Goal: Contribute content: Add original content to the website for others to see

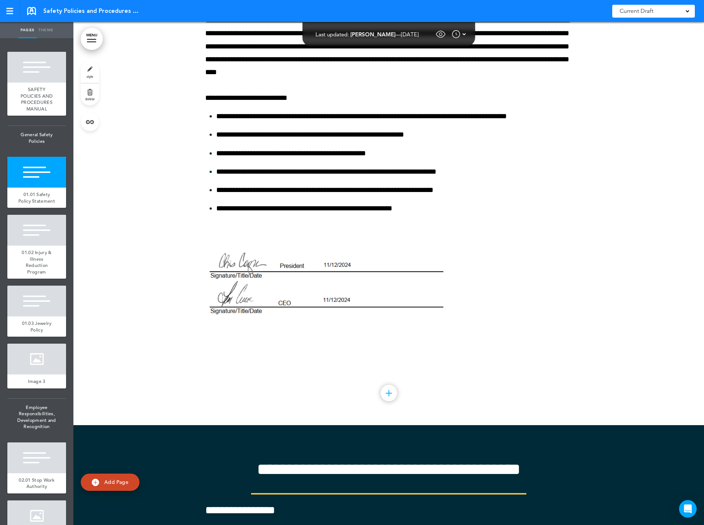
scroll to position [697, 0]
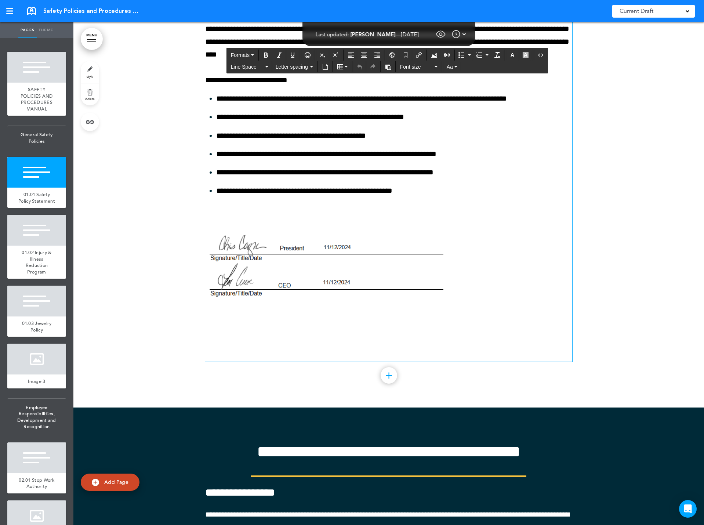
click at [249, 336] on p at bounding box center [388, 329] width 367 height 13
click at [345, 67] on icon "Table" at bounding box center [346, 66] width 3 height 1
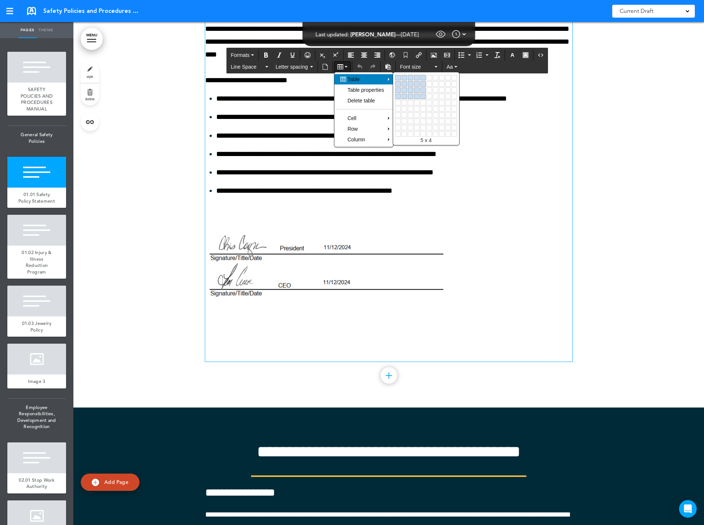
click at [420, 95] on link at bounding box center [423, 97] width 6 height 6
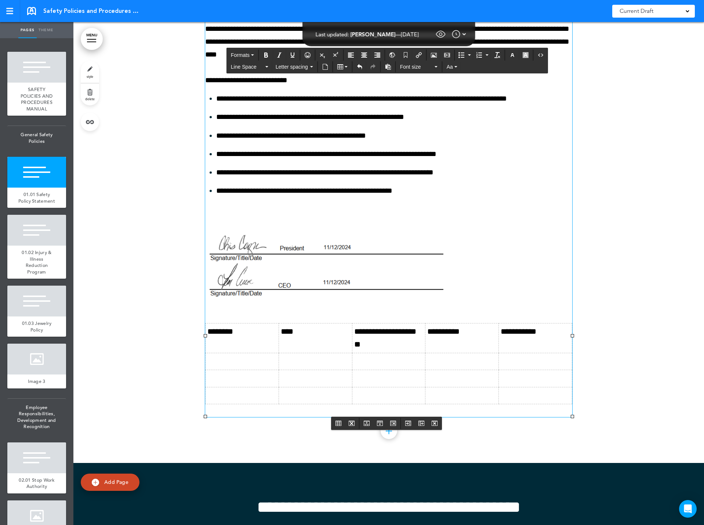
click at [447, 349] on td "**********" at bounding box center [461, 338] width 73 height 30
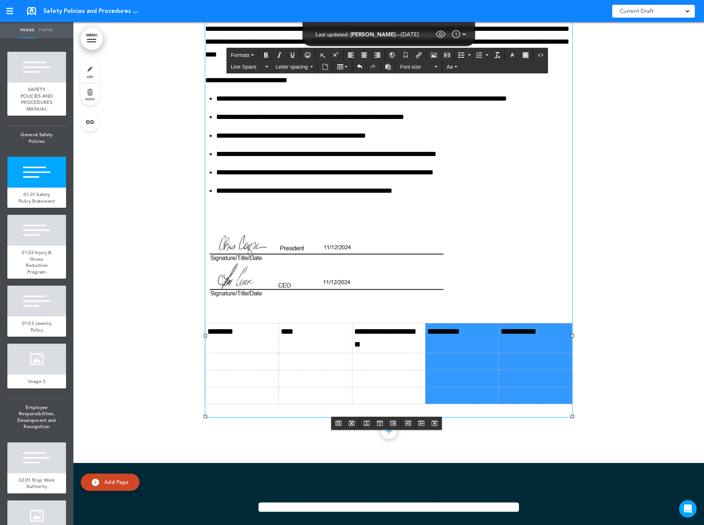
drag, startPoint x: 427, startPoint y: 342, endPoint x: 545, endPoint y: 410, distance: 136.2
click at [545, 404] on tbody "**********" at bounding box center [389, 363] width 367 height 81
click at [392, 422] on icon "Delete row" at bounding box center [393, 423] width 6 height 6
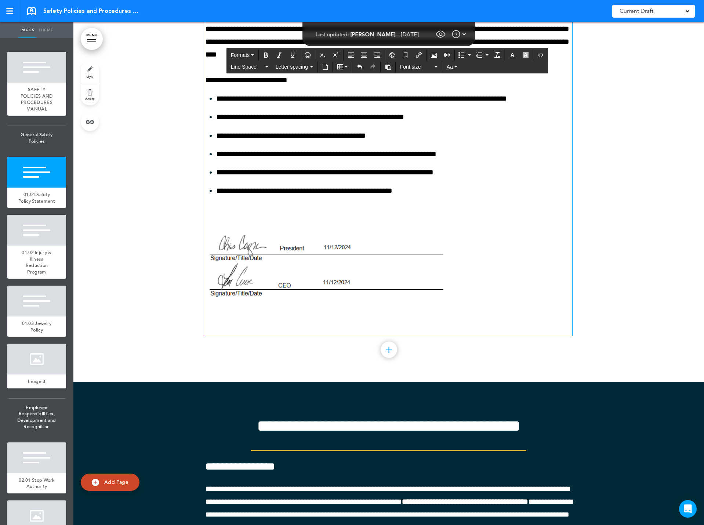
click at [347, 336] on p at bounding box center [388, 329] width 367 height 13
click at [338, 67] on icon "Table" at bounding box center [340, 67] width 6 height 6
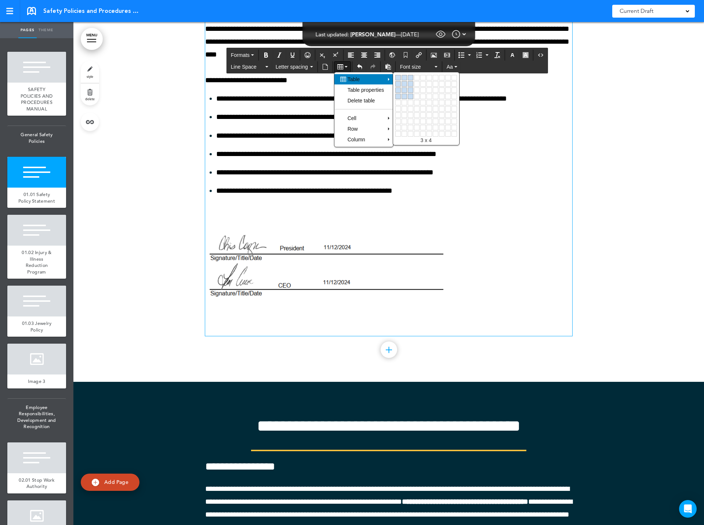
click at [413, 97] on link at bounding box center [411, 97] width 6 height 6
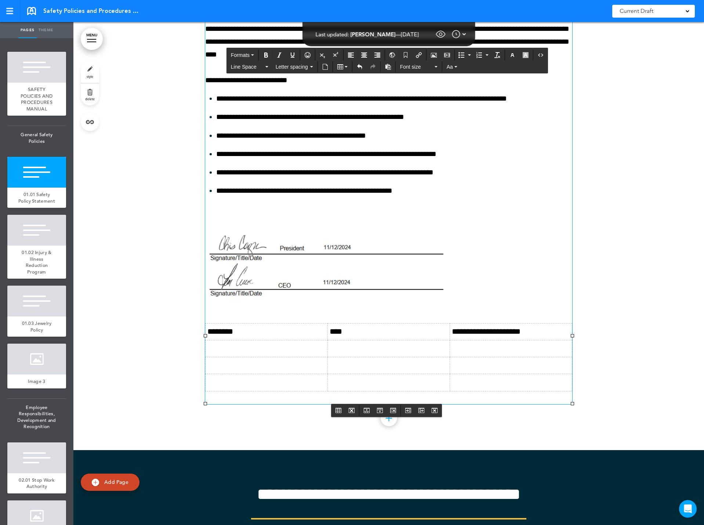
click at [257, 340] on td "********" at bounding box center [267, 331] width 122 height 17
click at [213, 336] on td "********" at bounding box center [267, 331] width 122 height 17
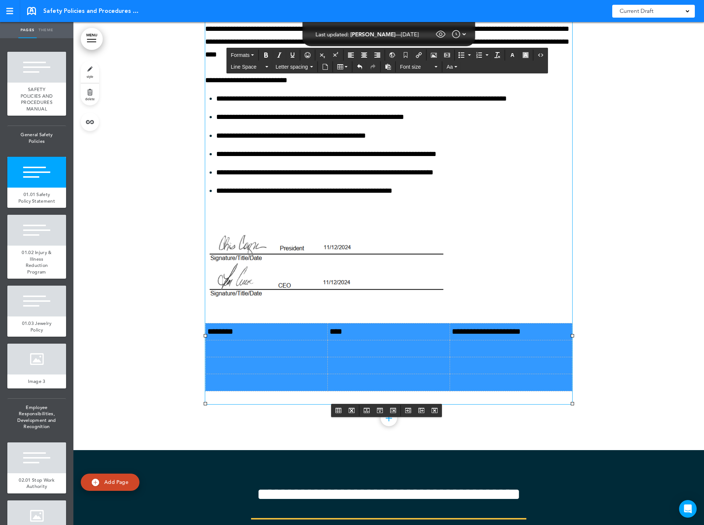
drag, startPoint x: 205, startPoint y: 342, endPoint x: 499, endPoint y: 389, distance: 298.4
click at [499, 389] on tbody "**********" at bounding box center [389, 357] width 367 height 68
click at [428, 357] on td at bounding box center [389, 348] width 122 height 17
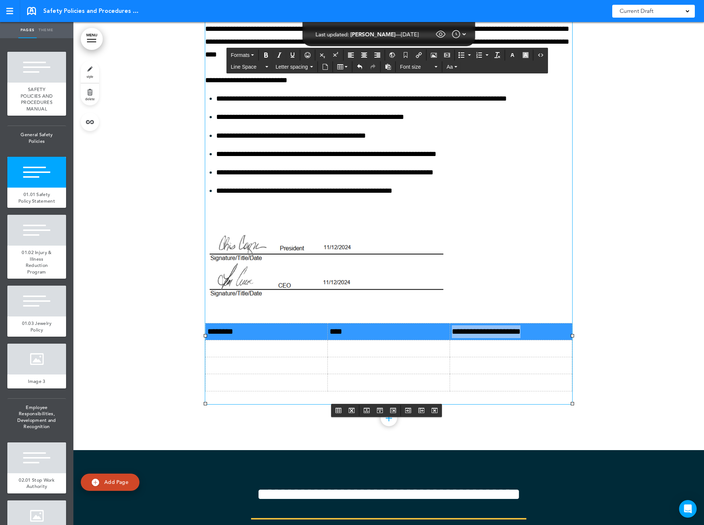
drag, startPoint x: 206, startPoint y: 344, endPoint x: 533, endPoint y: 344, distance: 327.3
click at [533, 340] on tr "**********" at bounding box center [389, 331] width 367 height 17
click at [266, 55] on icon "Bold" at bounding box center [266, 55] width 6 height 6
click at [364, 55] on icon "Align center" at bounding box center [364, 55] width 6 height 6
click at [363, 357] on td at bounding box center [389, 348] width 122 height 17
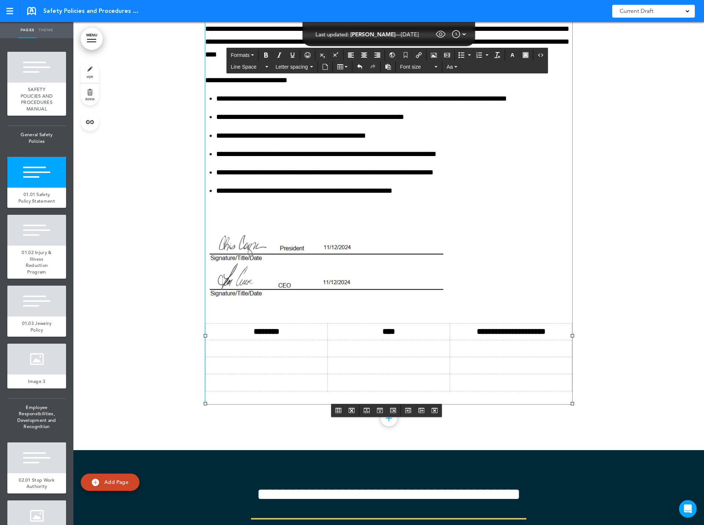
click at [276, 357] on td at bounding box center [267, 348] width 122 height 17
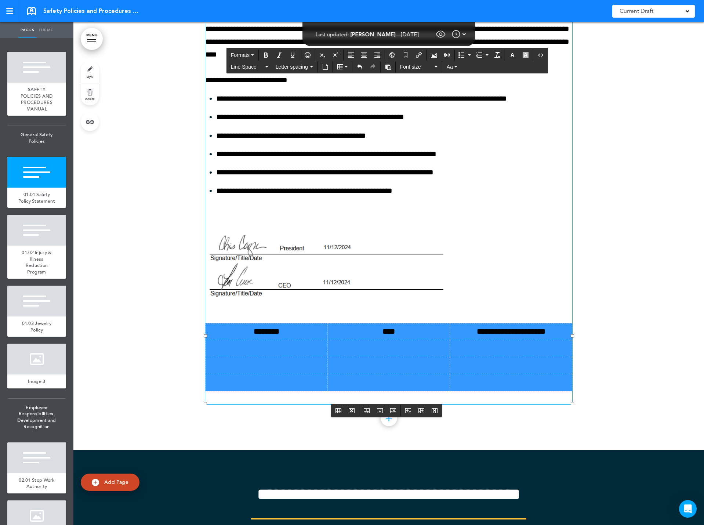
drag, startPoint x: 210, startPoint y: 340, endPoint x: 527, endPoint y: 393, distance: 321.4
click at [527, 391] on tbody "**********" at bounding box center [389, 357] width 367 height 68
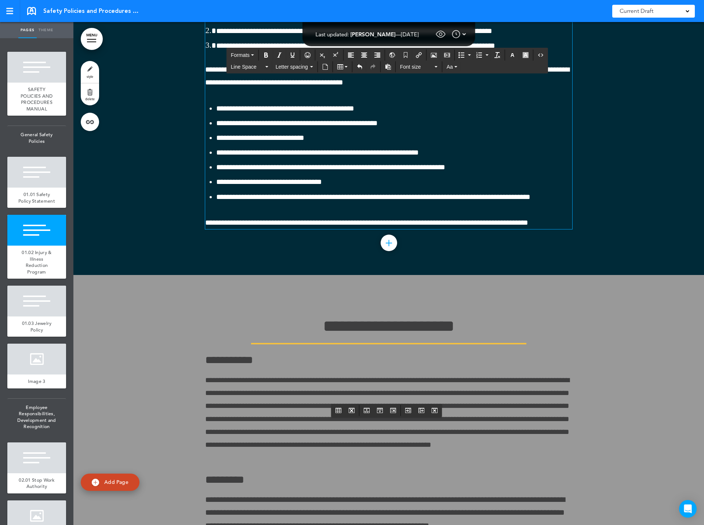
scroll to position [3963, 0]
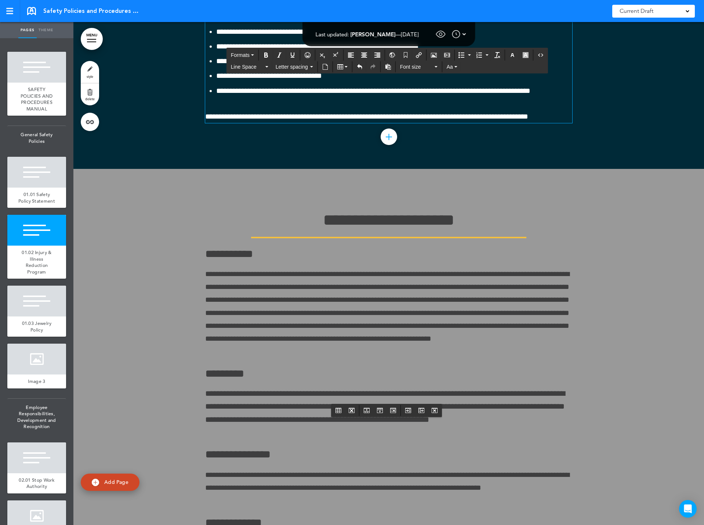
click at [556, 123] on p "**********" at bounding box center [388, 116] width 367 height 13
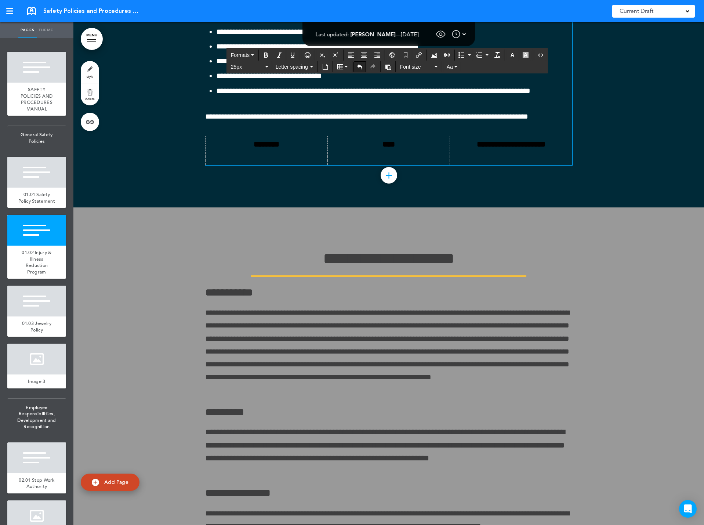
click at [361, 68] on icon "Undo" at bounding box center [360, 67] width 6 height 6
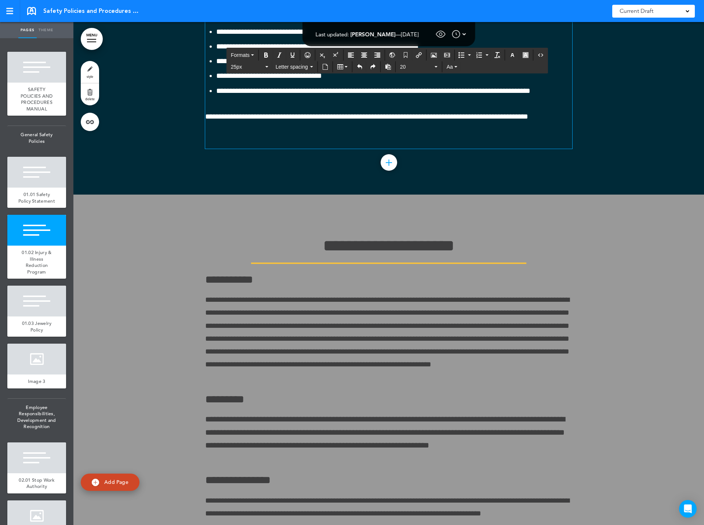
click at [241, 149] on div "**********" at bounding box center [388, 7] width 367 height 284
click at [343, 63] on button "Table" at bounding box center [342, 67] width 16 height 10
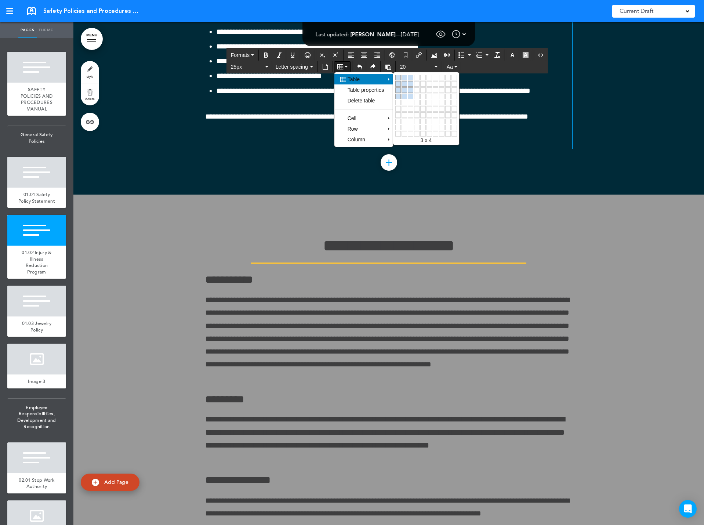
click at [412, 95] on link at bounding box center [411, 97] width 6 height 6
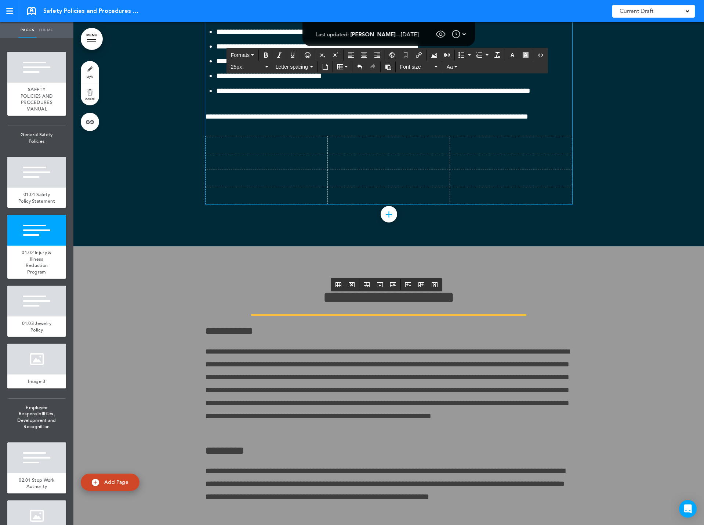
click at [241, 153] on td at bounding box center [267, 144] width 122 height 17
click at [513, 55] on icon "button" at bounding box center [512, 55] width 6 height 6
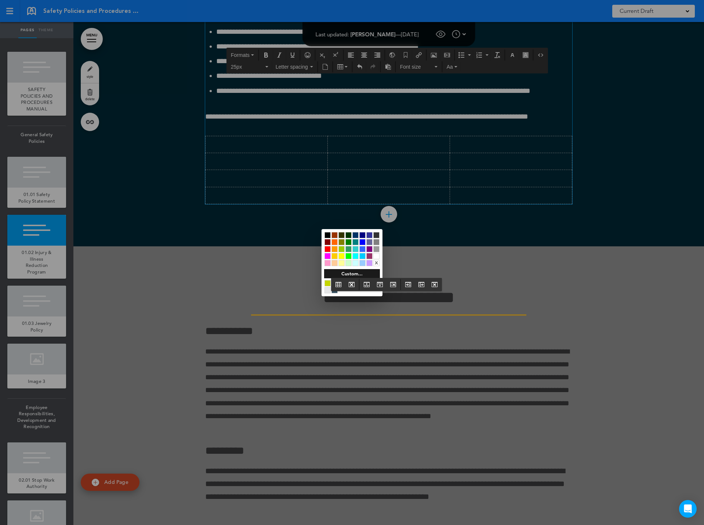
click at [377, 256] on div at bounding box center [376, 256] width 6 height 6
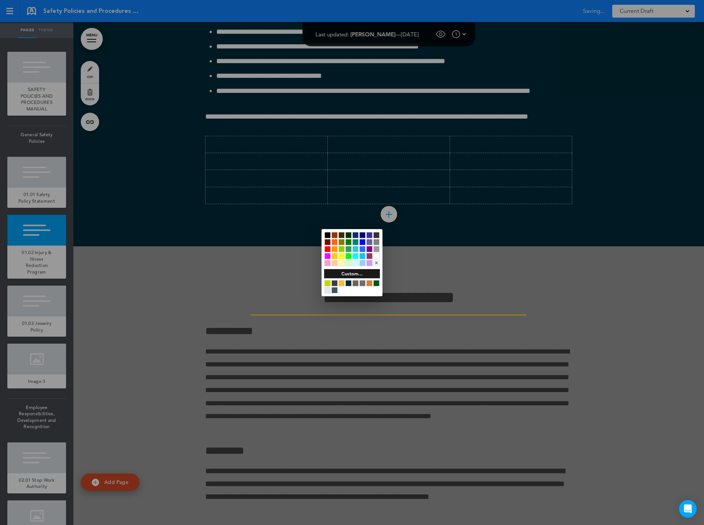
click at [211, 298] on div at bounding box center [352, 262] width 704 height 525
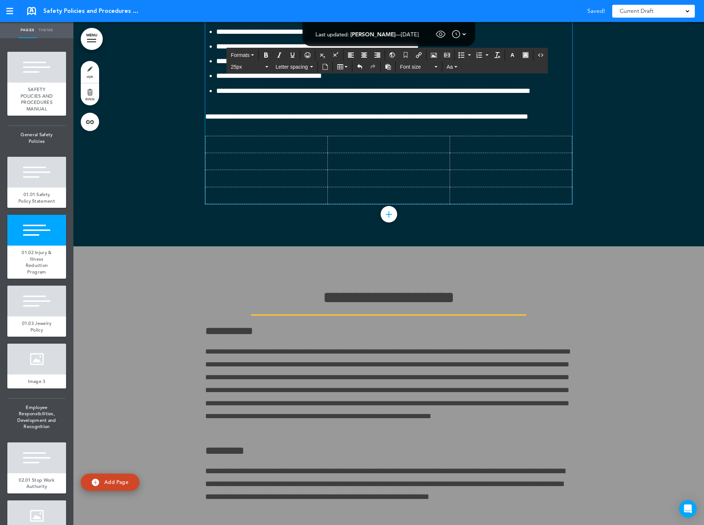
click at [217, 153] on td "﻿" at bounding box center [267, 144] width 122 height 17
click at [328, 170] on td at bounding box center [389, 161] width 122 height 17
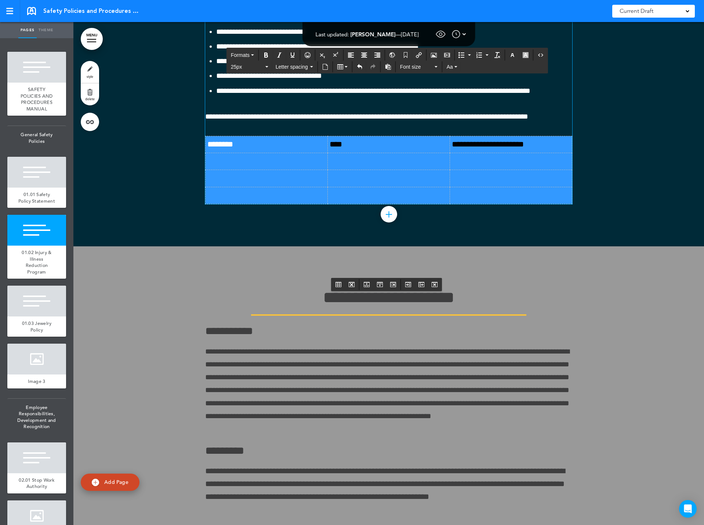
drag, startPoint x: 205, startPoint y: 298, endPoint x: 536, endPoint y: 349, distance: 334.9
click at [536, 204] on tbody "**********" at bounding box center [389, 170] width 367 height 68
click at [513, 54] on icon "button" at bounding box center [512, 55] width 6 height 6
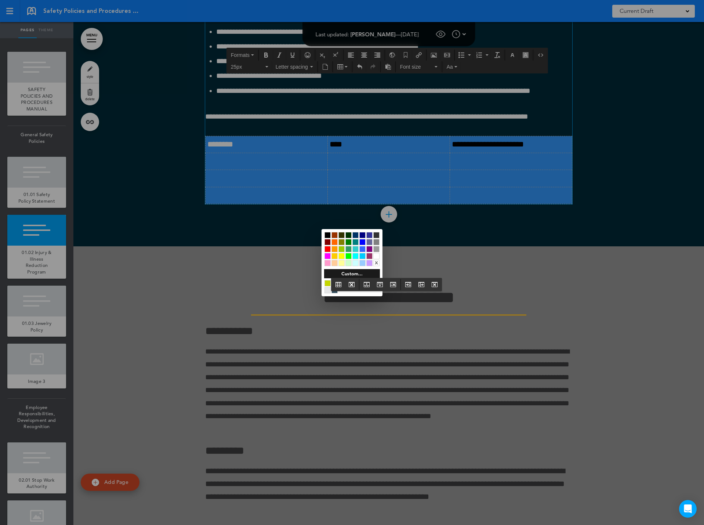
click at [377, 256] on div at bounding box center [376, 256] width 6 height 6
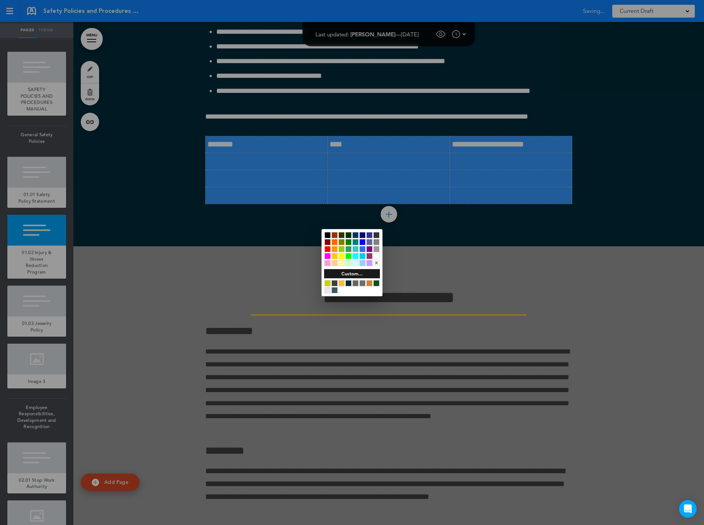
click at [269, 318] on div at bounding box center [352, 262] width 704 height 525
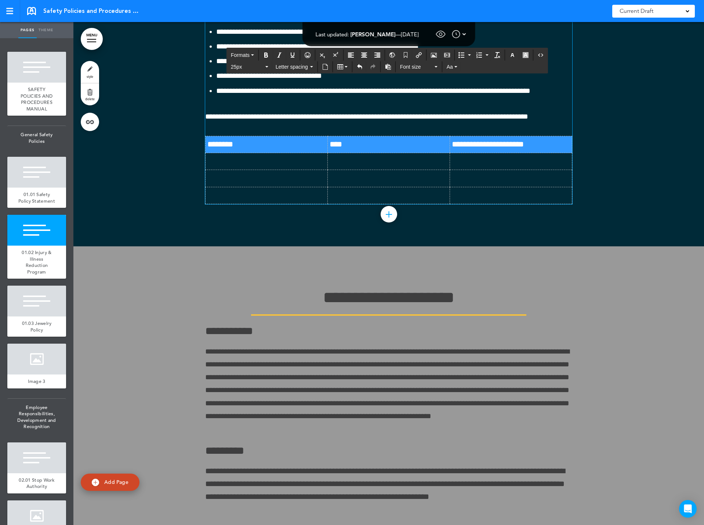
drag, startPoint x: 206, startPoint y: 298, endPoint x: 537, endPoint y: 302, distance: 331.4
click at [537, 153] on tr "**********" at bounding box center [389, 144] width 367 height 17
click at [265, 55] on icon "Bold" at bounding box center [266, 55] width 6 height 6
click at [363, 56] on icon "Align center" at bounding box center [364, 55] width 6 height 6
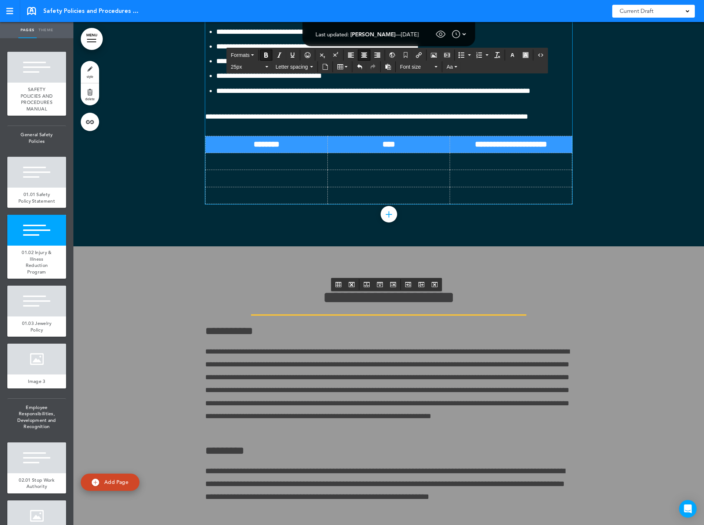
click at [366, 170] on td at bounding box center [389, 161] width 122 height 17
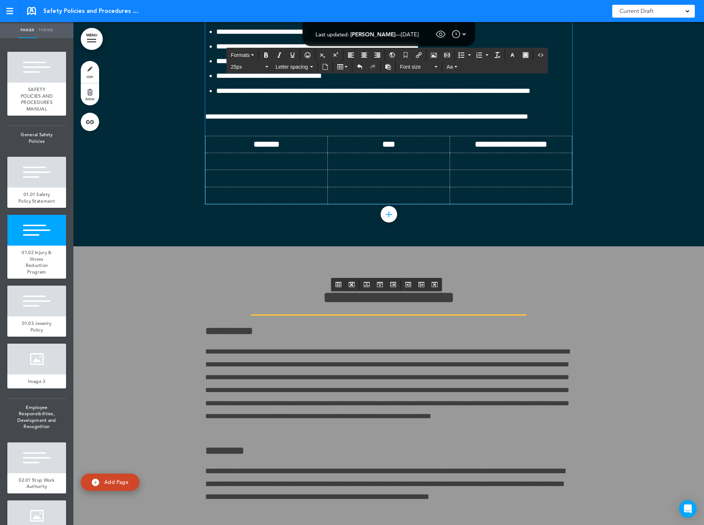
click at [241, 170] on td at bounding box center [267, 161] width 122 height 17
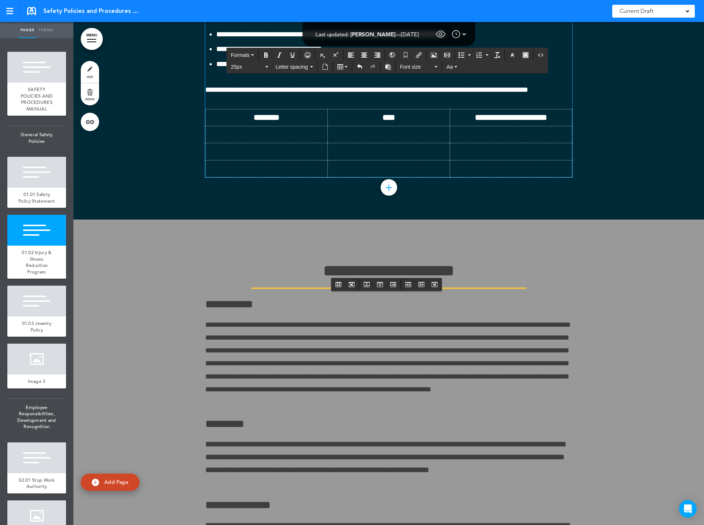
scroll to position [4000, 0]
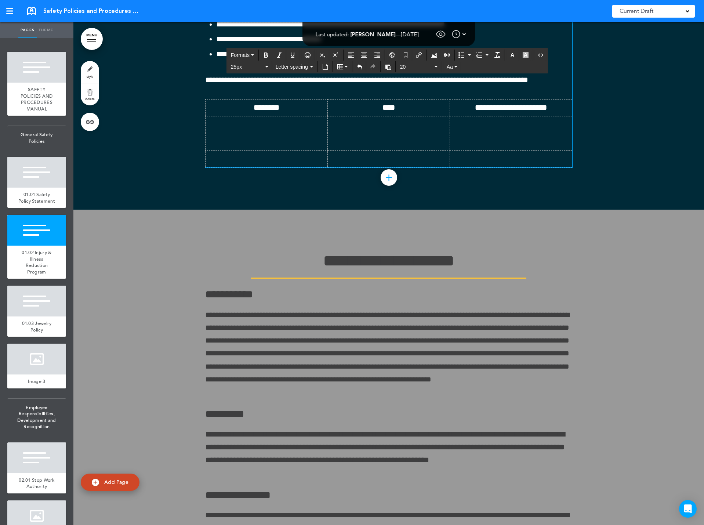
click at [439, 83] on span "**********" at bounding box center [366, 79] width 323 height 7
click at [254, 133] on td at bounding box center [267, 124] width 122 height 17
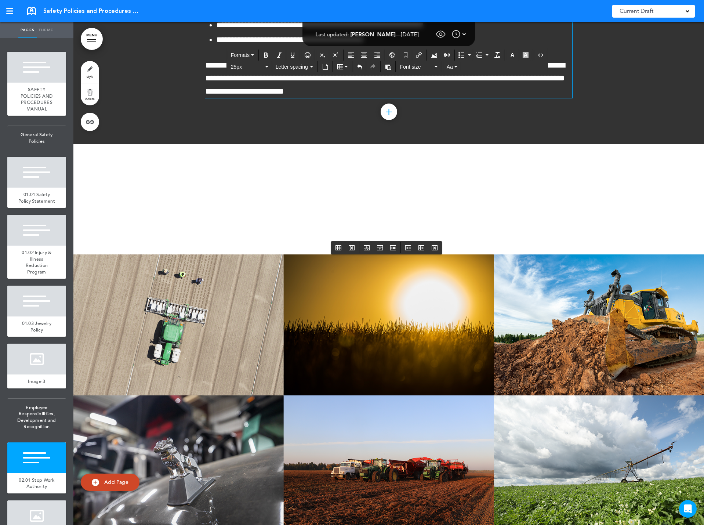
scroll to position [6385, 0]
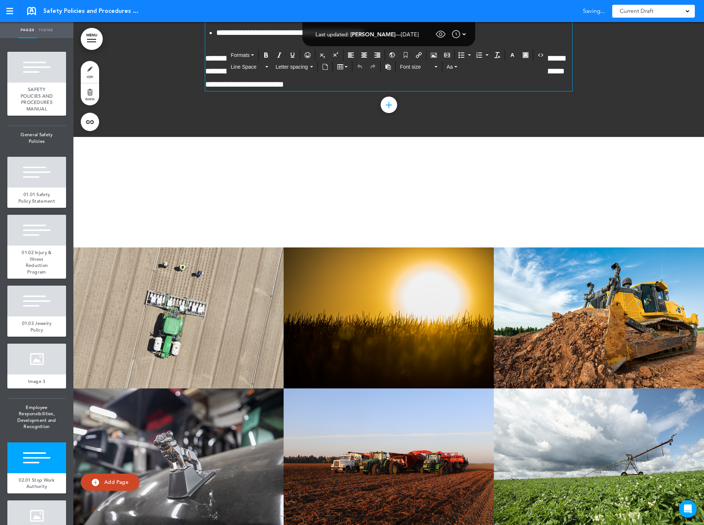
click at [374, 91] on p "**********" at bounding box center [388, 71] width 367 height 39
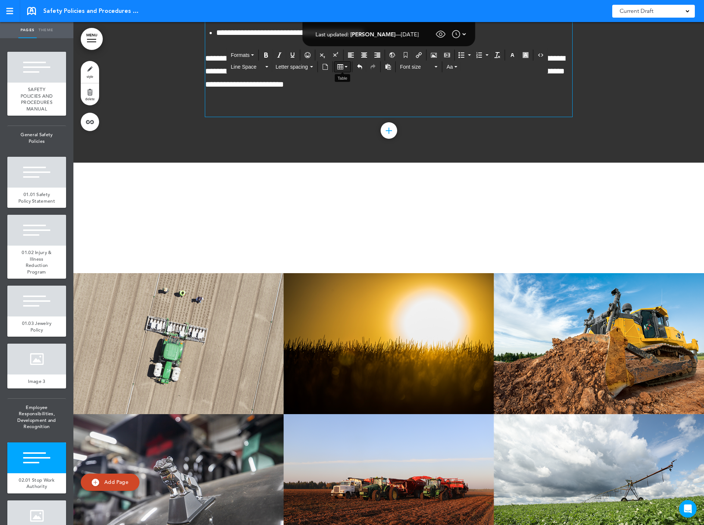
click at [342, 68] on icon "Table" at bounding box center [340, 67] width 6 height 6
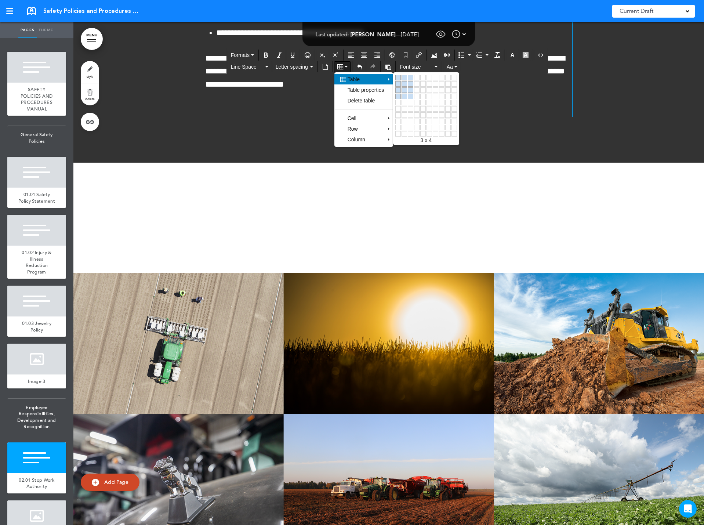
click at [413, 95] on table at bounding box center [425, 105] width 63 height 63
click at [410, 96] on link at bounding box center [411, 97] width 6 height 6
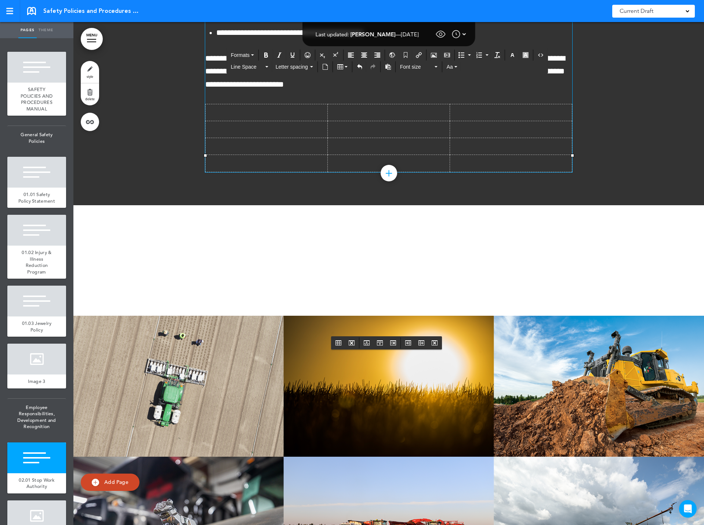
click at [268, 121] on td at bounding box center [267, 112] width 122 height 17
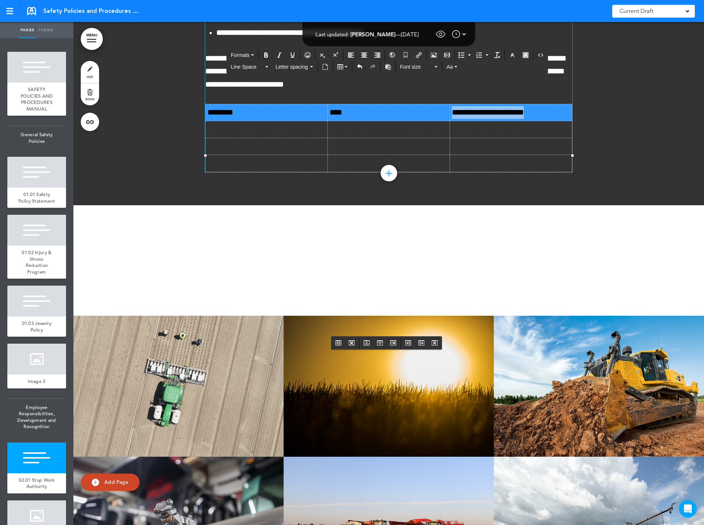
drag, startPoint x: 206, startPoint y: 356, endPoint x: 535, endPoint y: 353, distance: 328.8
click at [535, 121] on tr "**********" at bounding box center [389, 112] width 367 height 17
click at [267, 54] on icon "Bold" at bounding box center [266, 55] width 6 height 6
click at [365, 55] on icon "Align center" at bounding box center [364, 55] width 6 height 6
click at [514, 55] on icon "button" at bounding box center [512, 55] width 6 height 6
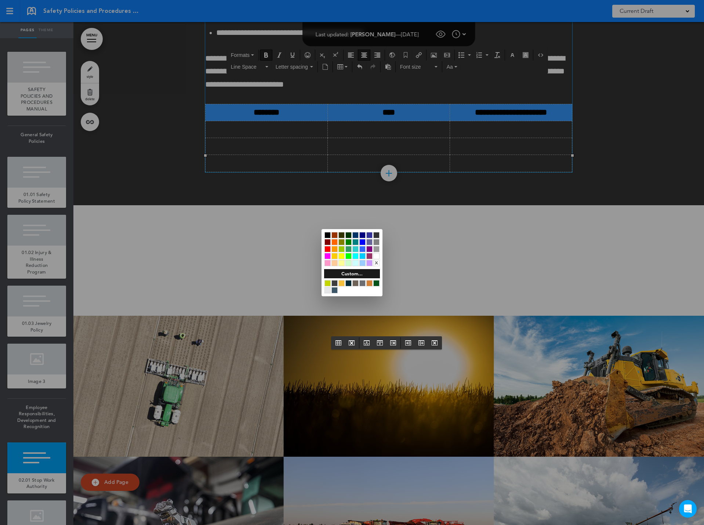
click at [376, 256] on div at bounding box center [376, 256] width 6 height 6
click at [323, 378] on div at bounding box center [352, 262] width 704 height 525
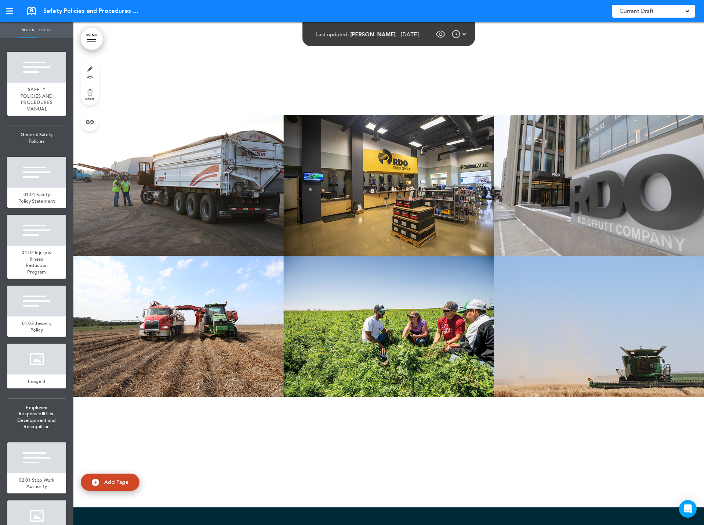
scroll to position [8404, 0]
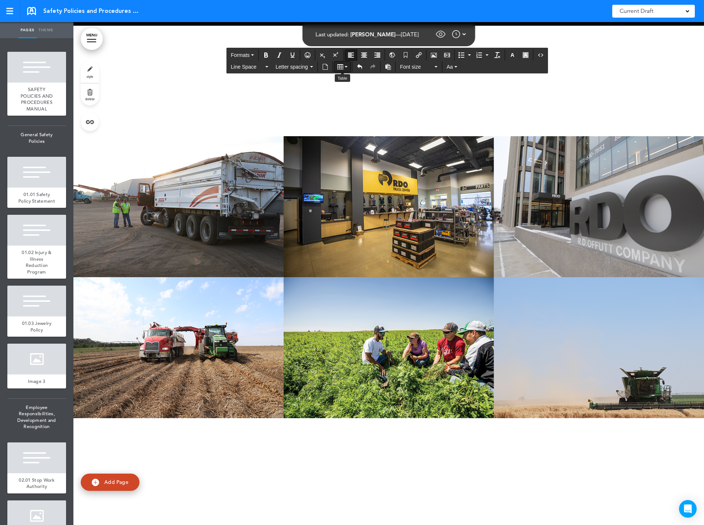
click at [340, 69] on icon "Table" at bounding box center [340, 67] width 6 height 6
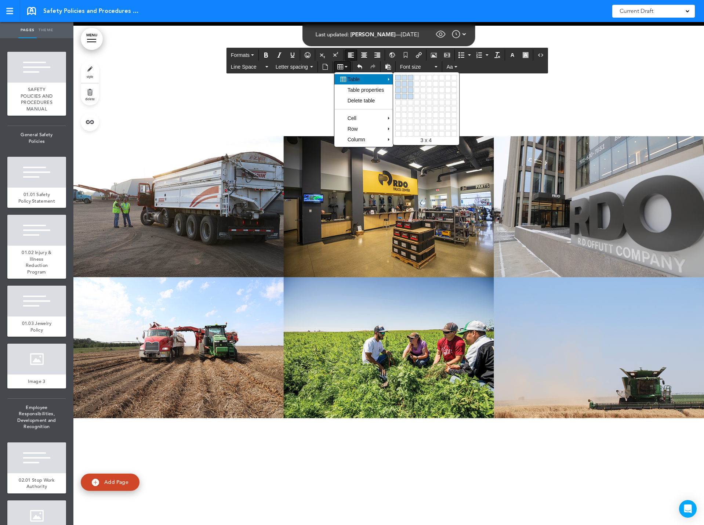
click at [412, 95] on link at bounding box center [411, 97] width 6 height 6
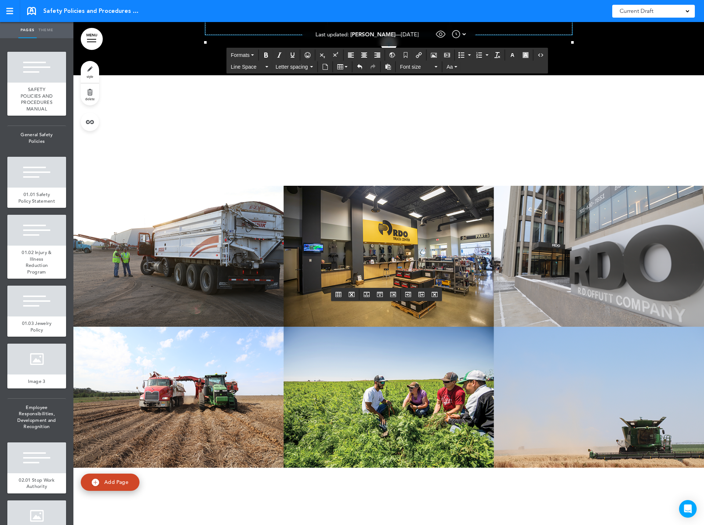
drag, startPoint x: 204, startPoint y: 308, endPoint x: 545, endPoint y: 310, distance: 340.9
click at [266, 54] on icon "Bold" at bounding box center [266, 55] width 6 height 6
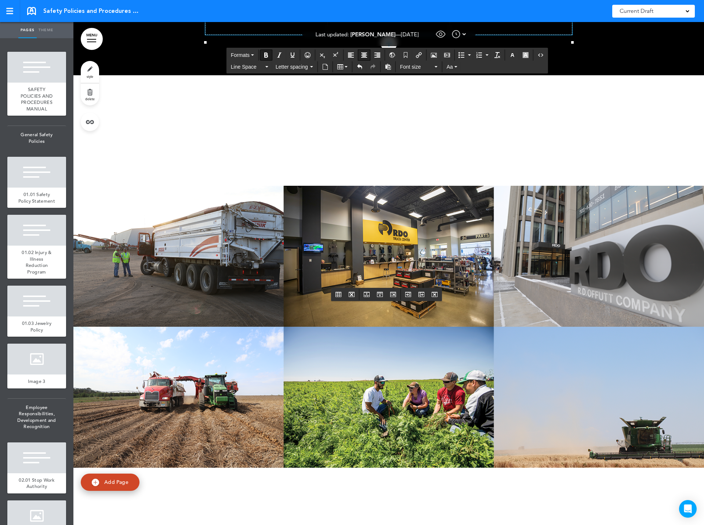
click at [364, 54] on icon "Align center" at bounding box center [364, 55] width 6 height 6
click at [513, 55] on icon "button" at bounding box center [512, 55] width 6 height 6
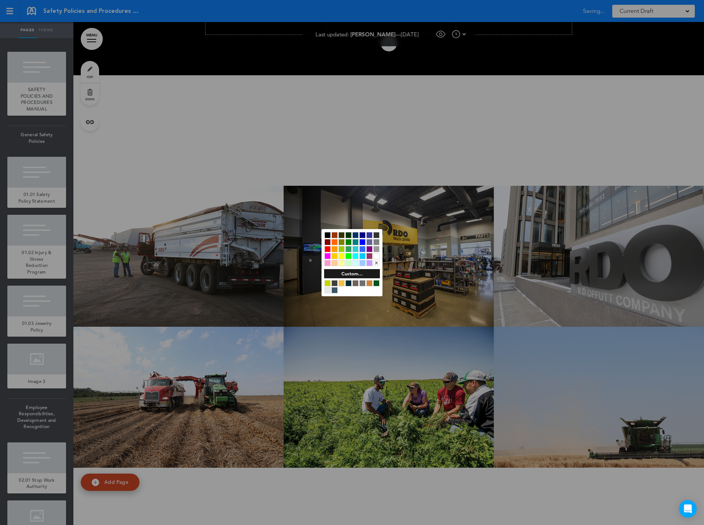
click at [378, 255] on div at bounding box center [376, 256] width 6 height 6
click at [250, 350] on div at bounding box center [352, 262] width 704 height 525
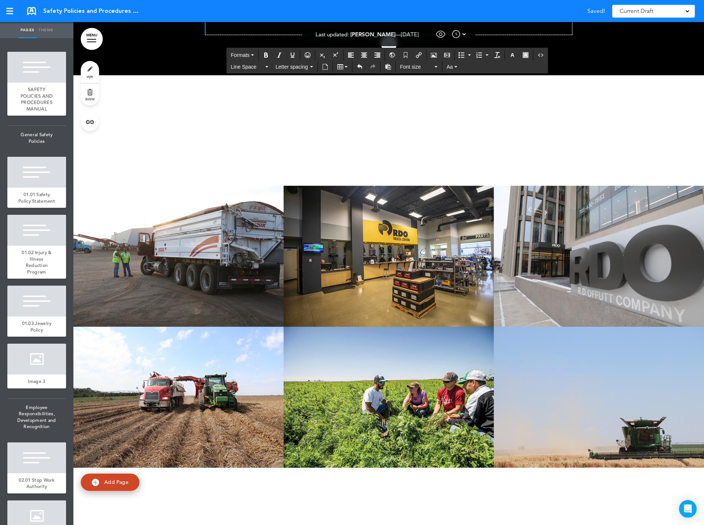
click at [250, 18] on td at bounding box center [267, 9] width 122 height 17
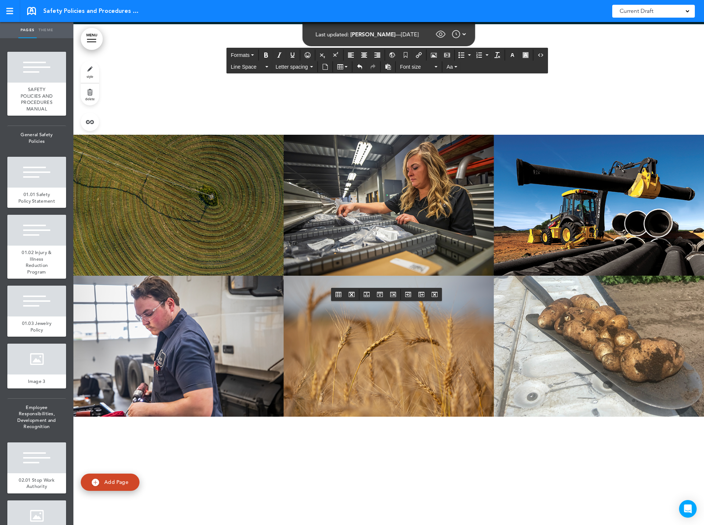
scroll to position [10642, 0]
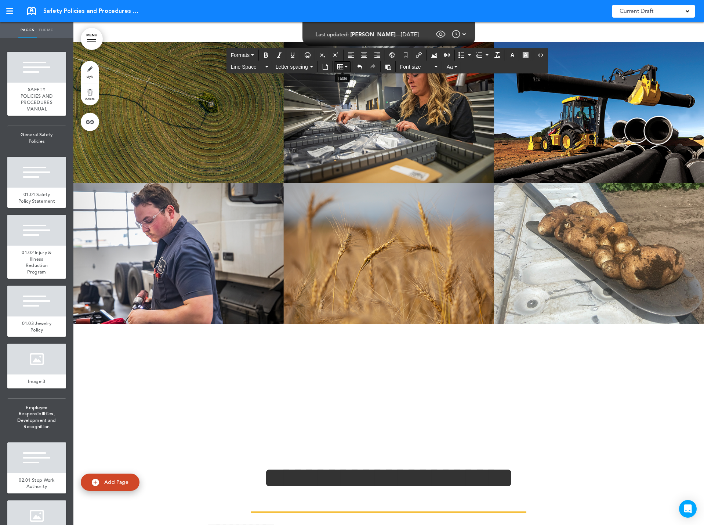
click at [345, 66] on icon "Table" at bounding box center [346, 66] width 3 height 1
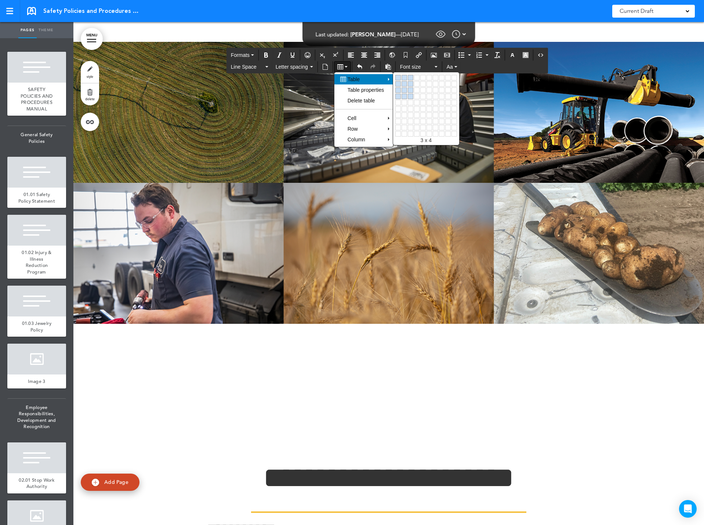
click at [411, 93] on table at bounding box center [425, 105] width 63 height 63
click at [411, 94] on link at bounding box center [411, 97] width 6 height 6
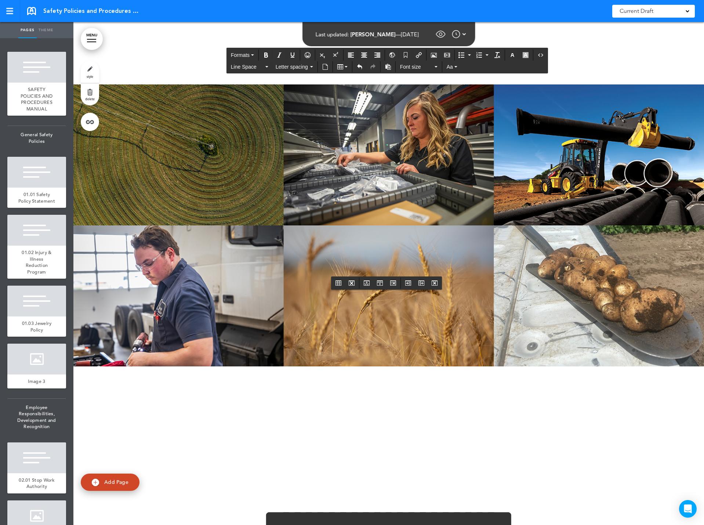
drag, startPoint x: 205, startPoint y: 296, endPoint x: 533, endPoint y: 291, distance: 328.1
click at [267, 56] on icon "Bold" at bounding box center [266, 55] width 6 height 6
click at [364, 55] on icon "Align center" at bounding box center [364, 55] width 6 height 6
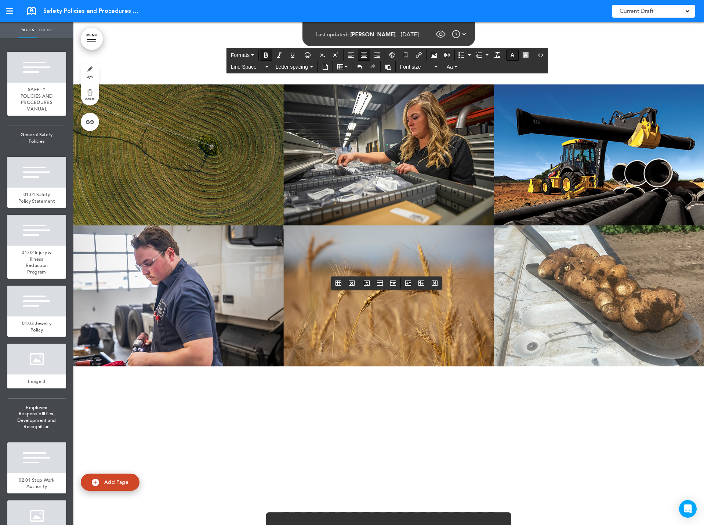
click at [512, 54] on icon "button" at bounding box center [512, 55] width 6 height 6
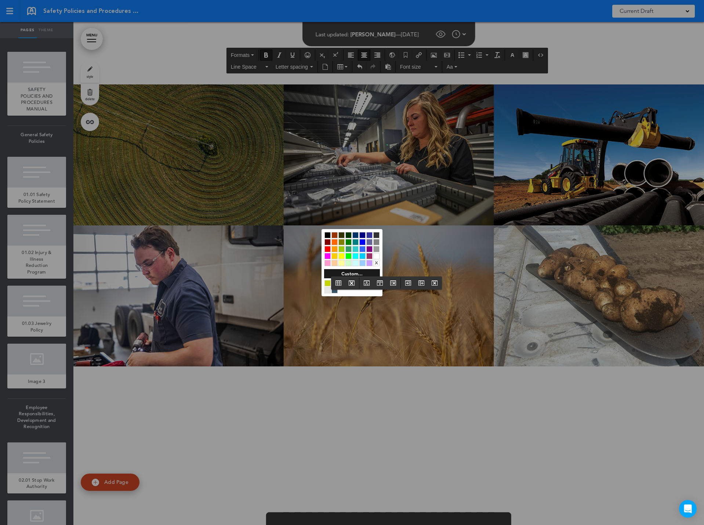
click at [375, 257] on div at bounding box center [376, 256] width 6 height 6
click at [270, 329] on div at bounding box center [352, 262] width 704 height 525
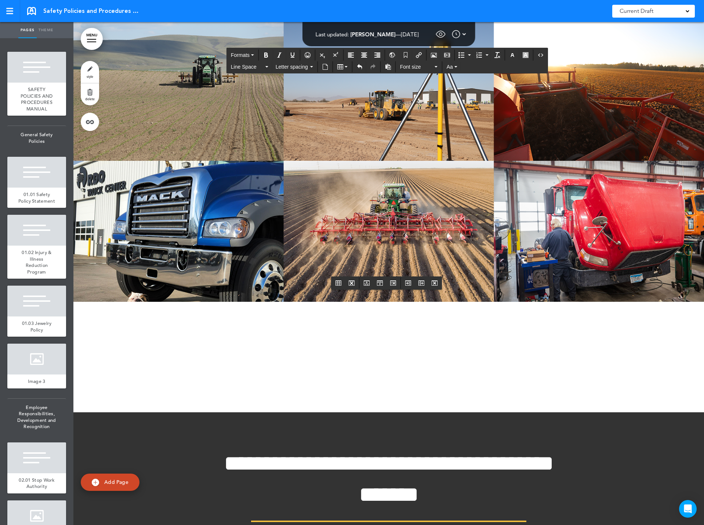
scroll to position [12514, 0]
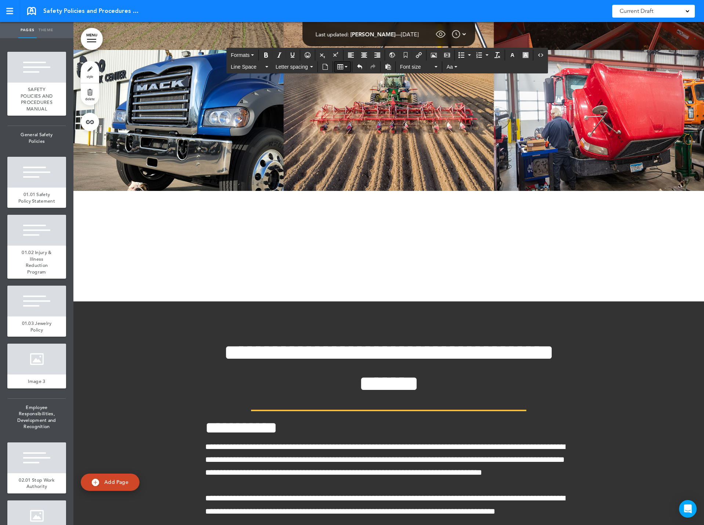
click at [346, 64] on button "Table" at bounding box center [342, 67] width 16 height 10
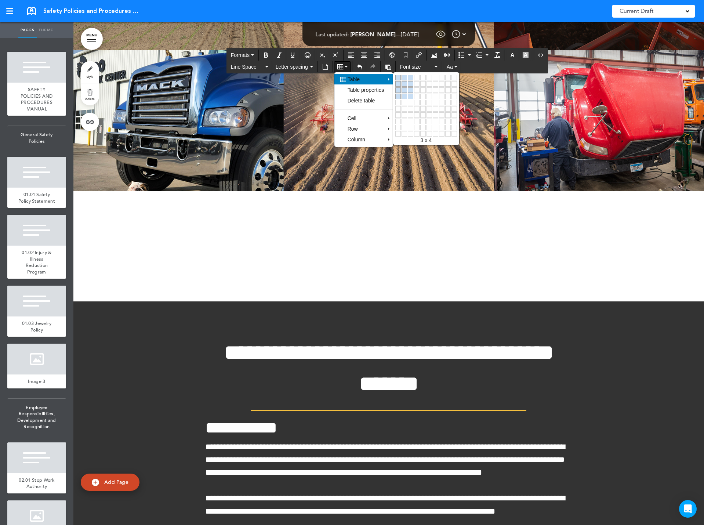
click at [412, 94] on link at bounding box center [411, 97] width 6 height 6
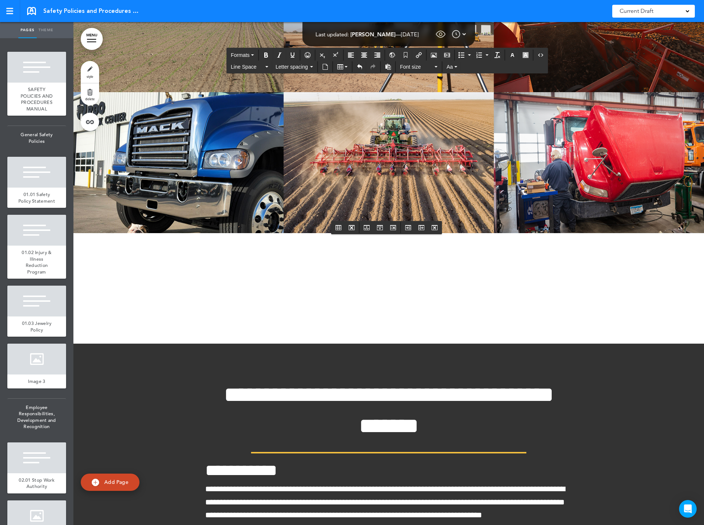
drag, startPoint x: 205, startPoint y: 241, endPoint x: 552, endPoint y: 243, distance: 346.4
click at [265, 53] on icon "Bold" at bounding box center [266, 55] width 6 height 6
click at [364, 52] on icon "Align center" at bounding box center [364, 55] width 6 height 6
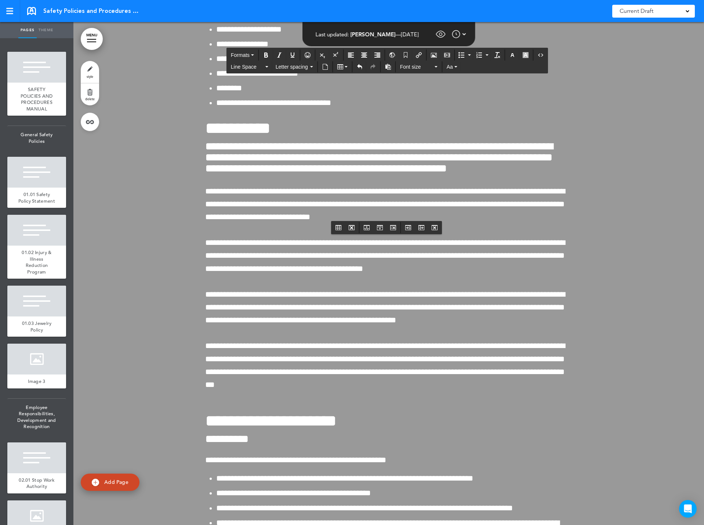
scroll to position [13982, 0]
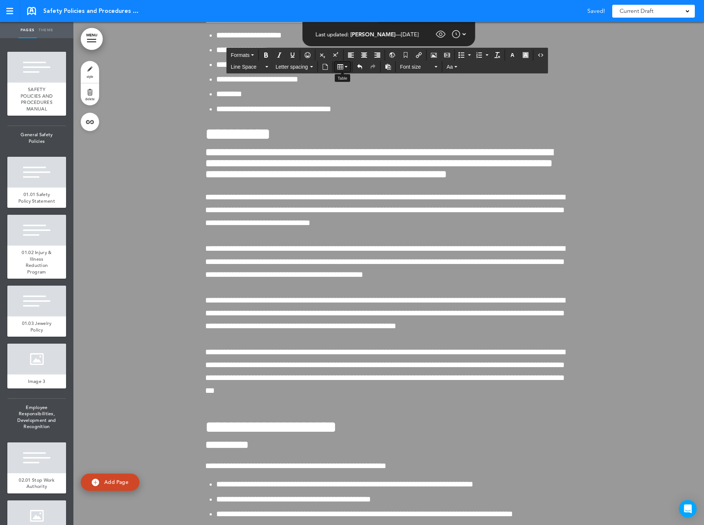
click at [342, 64] on icon "Table" at bounding box center [340, 67] width 6 height 6
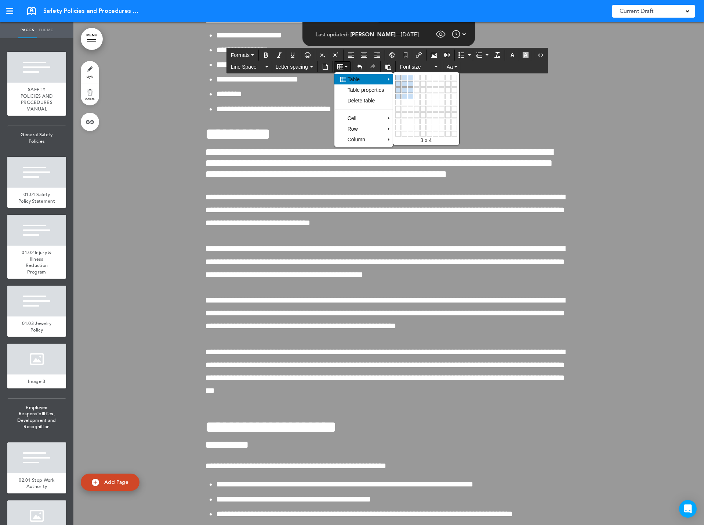
click at [412, 95] on link at bounding box center [411, 97] width 6 height 6
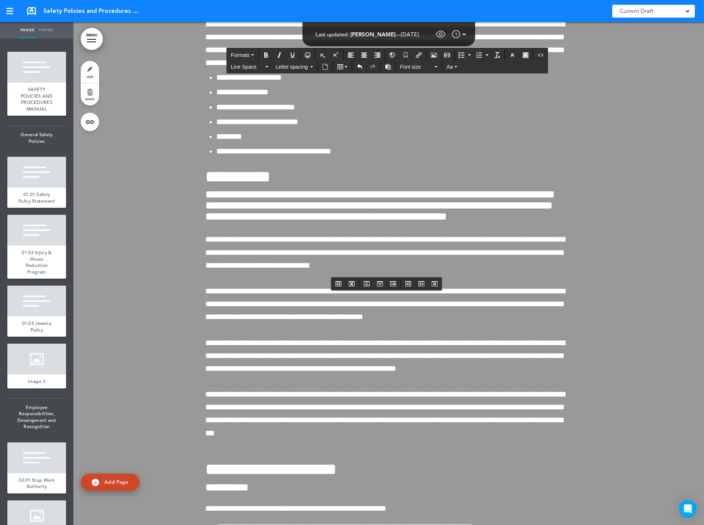
drag, startPoint x: 203, startPoint y: 299, endPoint x: 545, endPoint y: 298, distance: 341.7
click at [264, 54] on icon "Bold" at bounding box center [266, 55] width 6 height 6
click at [363, 54] on icon "Align center" at bounding box center [364, 55] width 6 height 6
click at [515, 54] on icon "button" at bounding box center [512, 55] width 6 height 6
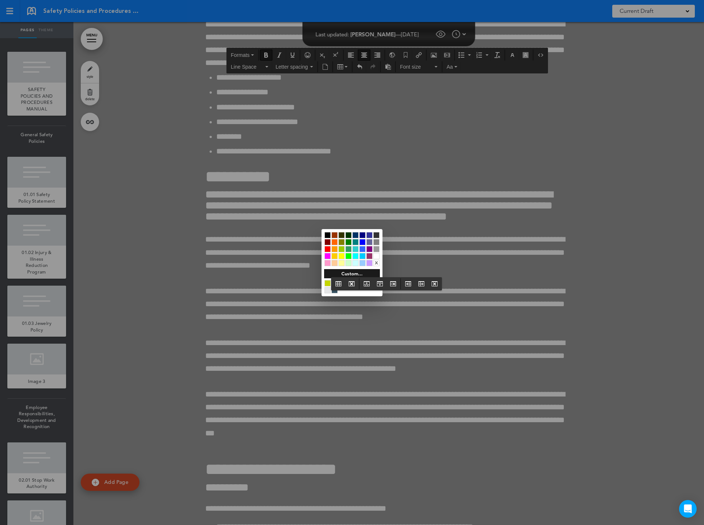
click at [377, 257] on div at bounding box center [376, 256] width 6 height 6
click at [314, 312] on div at bounding box center [352, 262] width 704 height 525
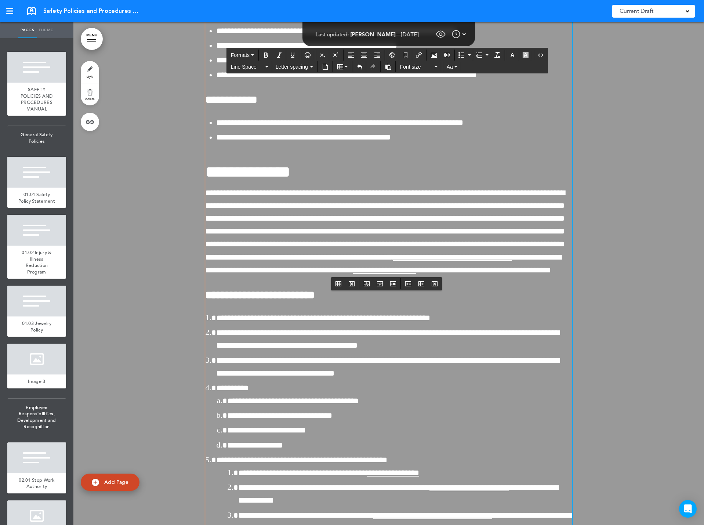
scroll to position [14642, 0]
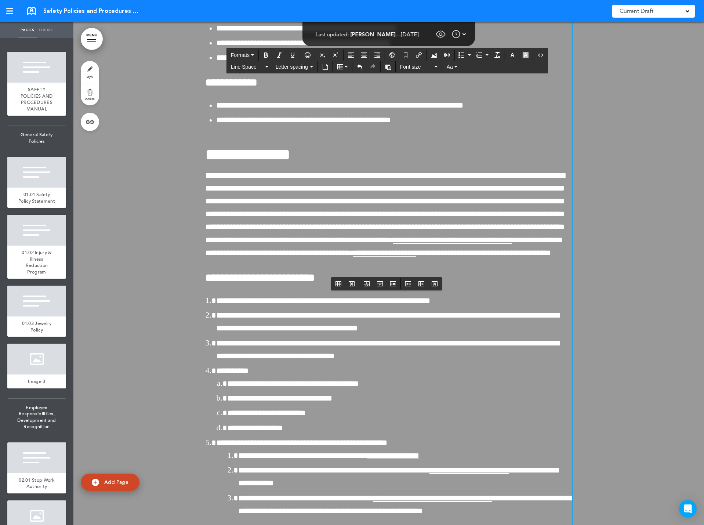
drag, startPoint x: 369, startPoint y: 172, endPoint x: 270, endPoint y: 181, distance: 98.7
drag, startPoint x: 207, startPoint y: 192, endPoint x: 311, endPoint y: 202, distance: 104.0
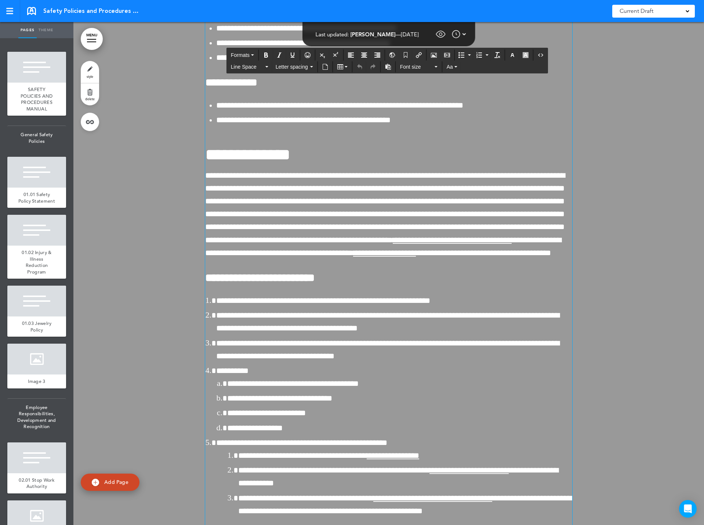
click at [450, 67] on span "Aa" at bounding box center [450, 67] width 6 height 6
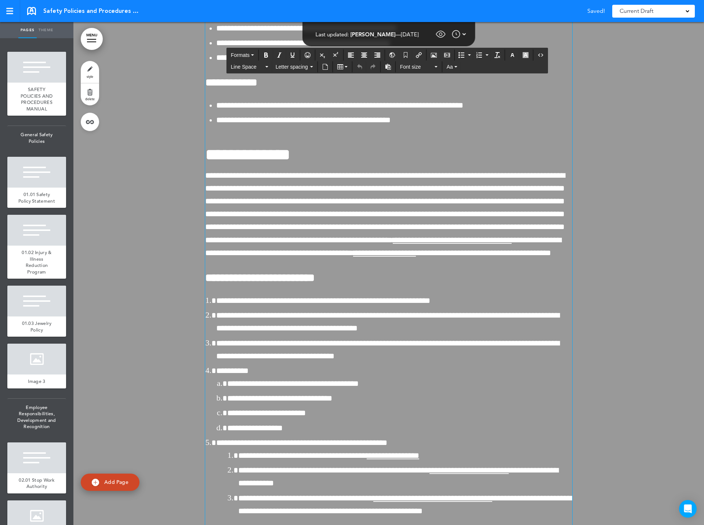
drag, startPoint x: 367, startPoint y: 173, endPoint x: 201, endPoint y: 139, distance: 168.8
click at [268, 55] on icon "Bold" at bounding box center [266, 55] width 6 height 6
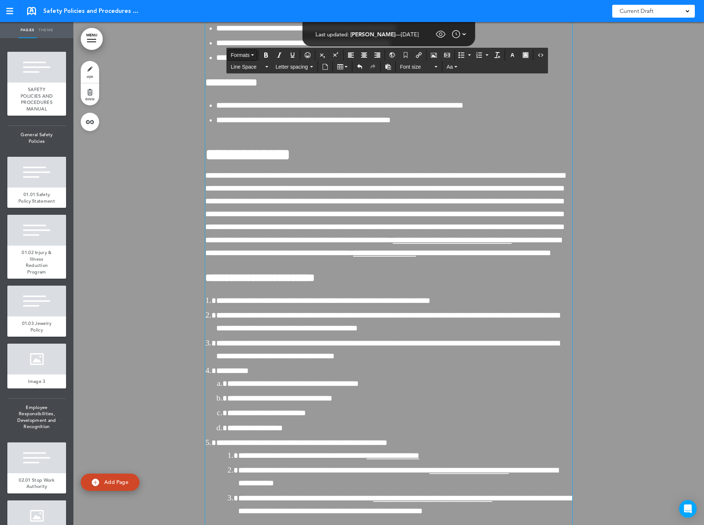
click at [244, 55] on span "Formats" at bounding box center [240, 55] width 19 height 6
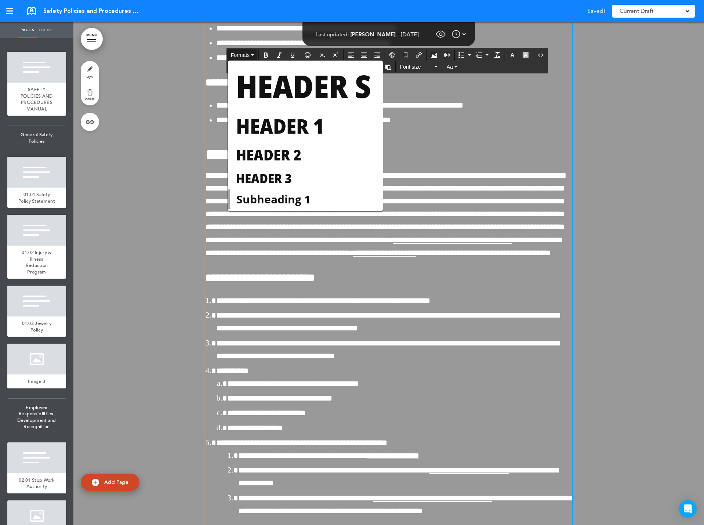
click at [244, 55] on span "Formats" at bounding box center [240, 55] width 19 height 6
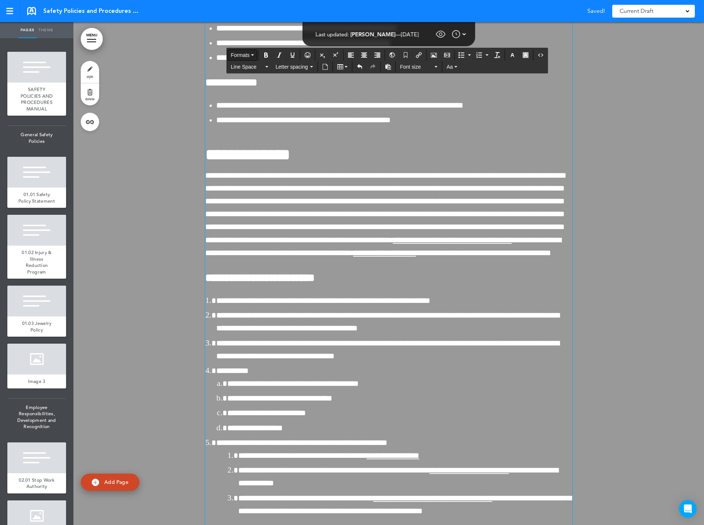
click at [244, 55] on span "Formats" at bounding box center [240, 55] width 19 height 6
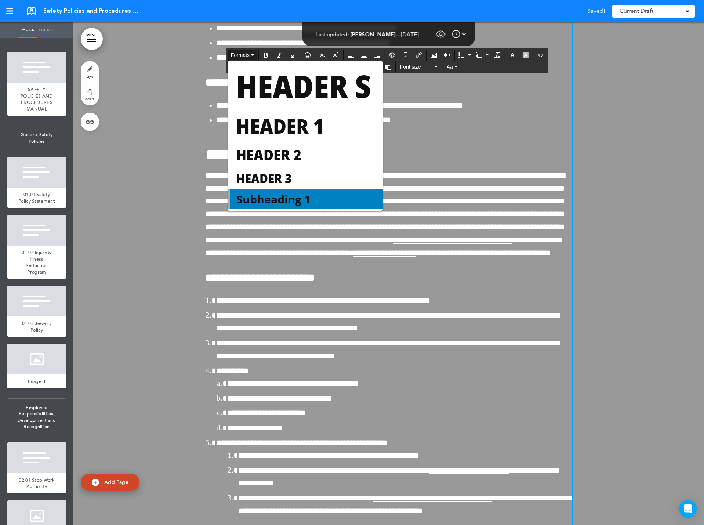
click at [290, 198] on span "Subheading 1" at bounding box center [274, 199] width 76 height 15
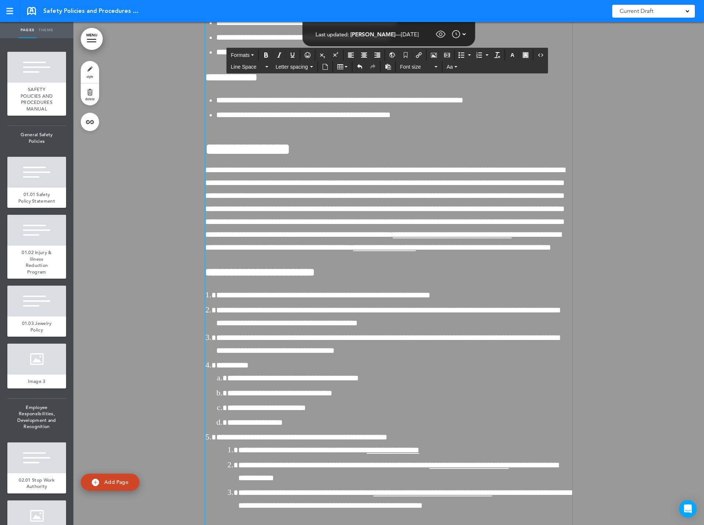
drag, startPoint x: 240, startPoint y: 164, endPoint x: 200, endPoint y: 140, distance: 47.4
click at [513, 52] on icon "button" at bounding box center [512, 55] width 6 height 6
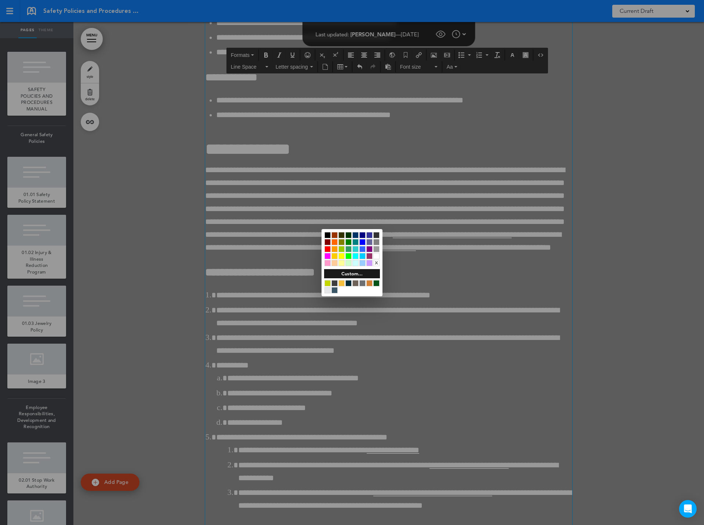
click at [376, 255] on div at bounding box center [376, 256] width 6 height 6
click at [277, 239] on div at bounding box center [352, 262] width 704 height 525
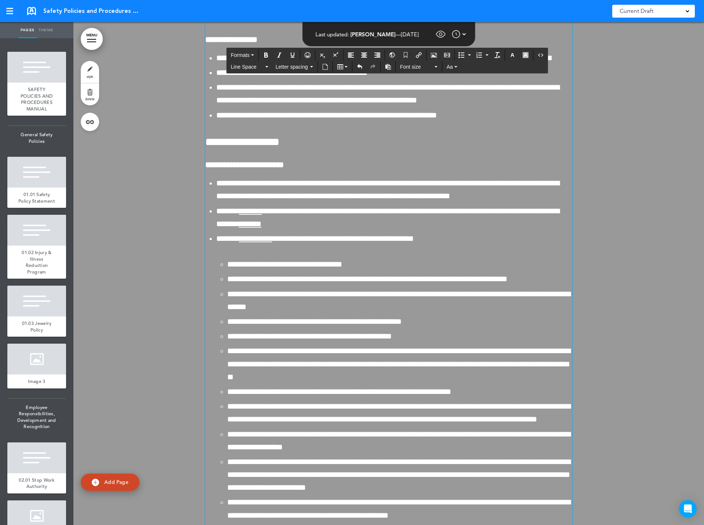
scroll to position [16294, 0]
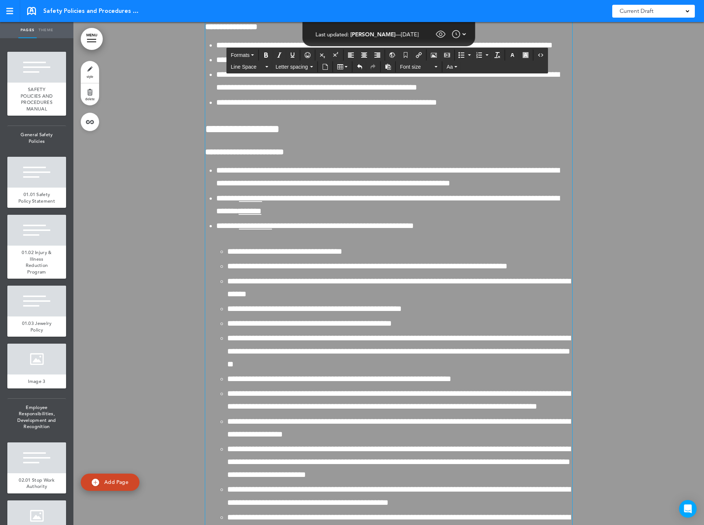
drag, startPoint x: 398, startPoint y: 168, endPoint x: 200, endPoint y: 159, distance: 198.0
click at [246, 56] on span "Formats" at bounding box center [240, 55] width 19 height 6
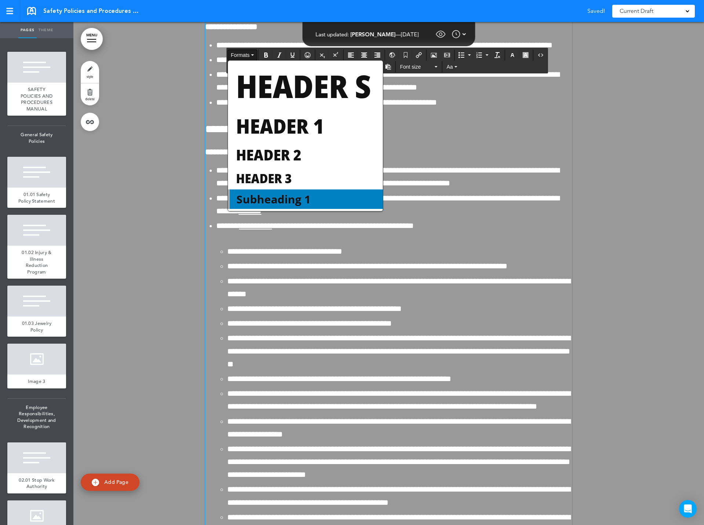
click at [262, 193] on span "Subheading 1" at bounding box center [274, 199] width 76 height 15
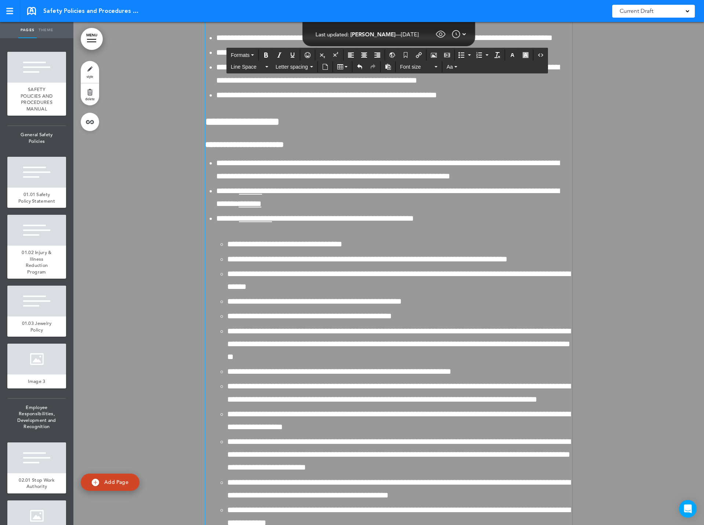
click at [514, 54] on icon "button" at bounding box center [512, 55] width 6 height 6
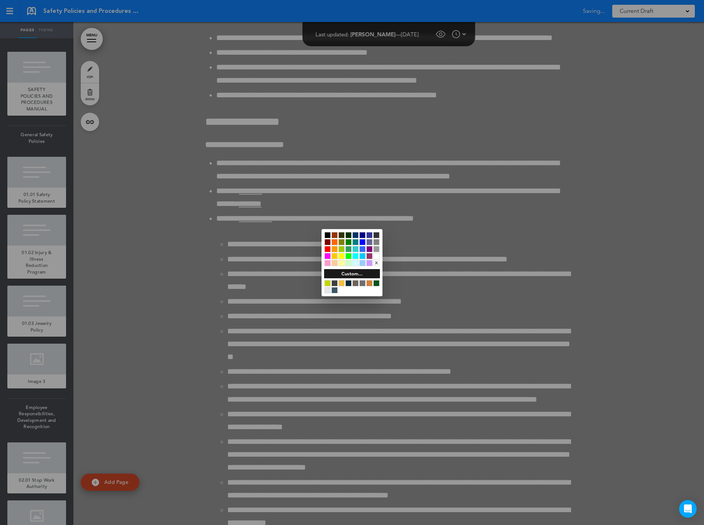
click at [374, 254] on div at bounding box center [376, 256] width 6 height 6
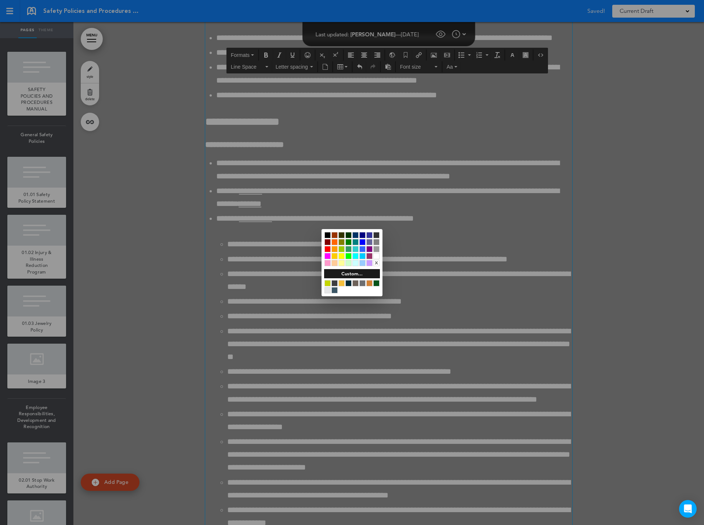
click at [293, 219] on div at bounding box center [352, 262] width 704 height 525
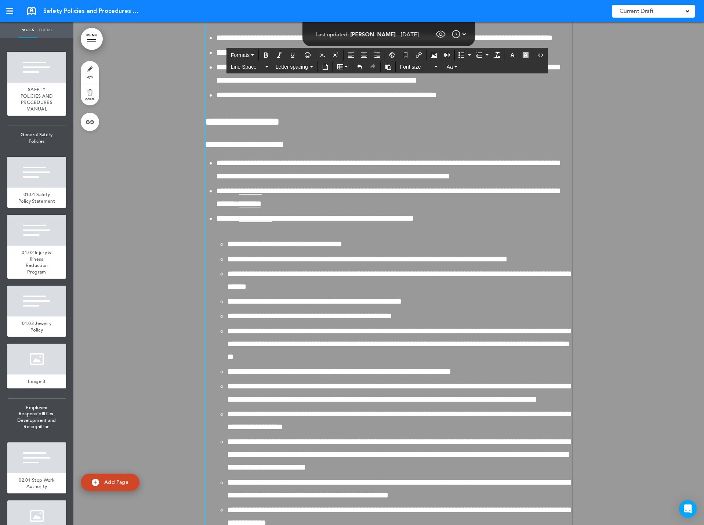
drag, startPoint x: 284, startPoint y: 352, endPoint x: 197, endPoint y: 331, distance: 90.2
click at [236, 52] on span "Formats" at bounding box center [240, 55] width 19 height 6
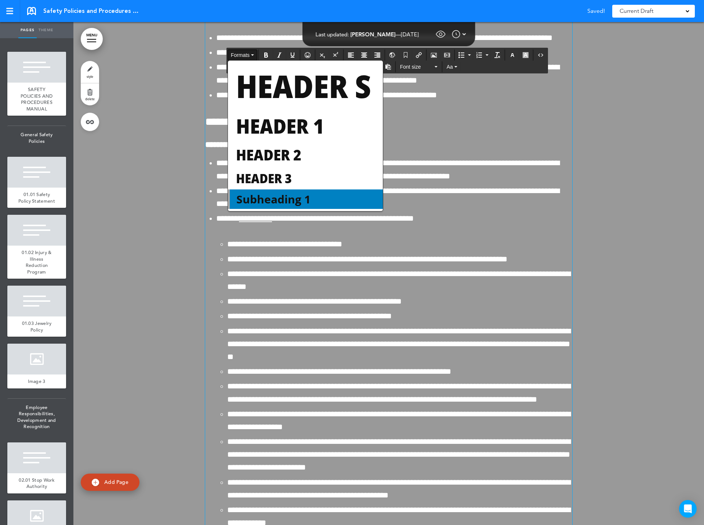
click at [260, 200] on span "Subheading 1" at bounding box center [274, 199] width 76 height 15
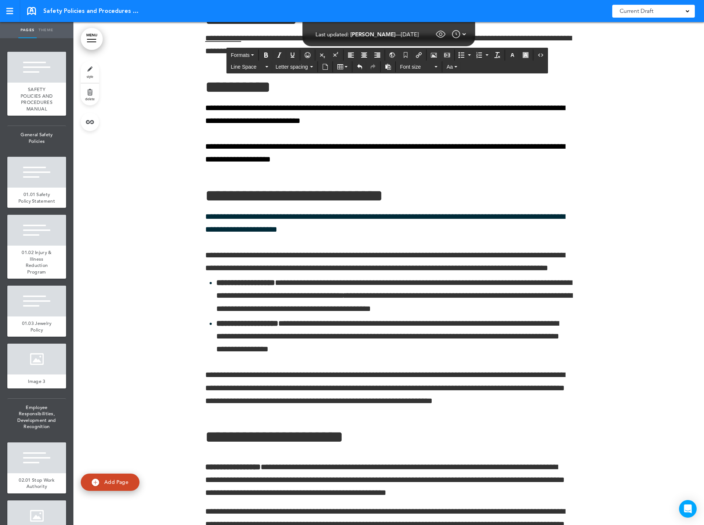
scroll to position [17395, 0]
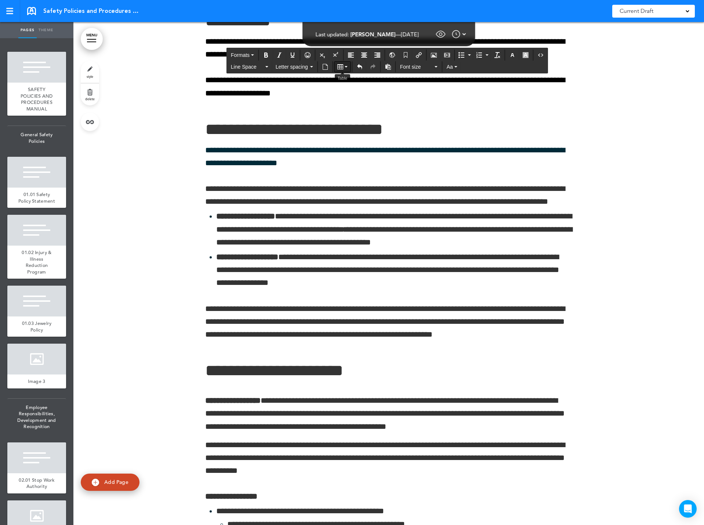
click at [336, 65] on button "Table" at bounding box center [342, 67] width 16 height 10
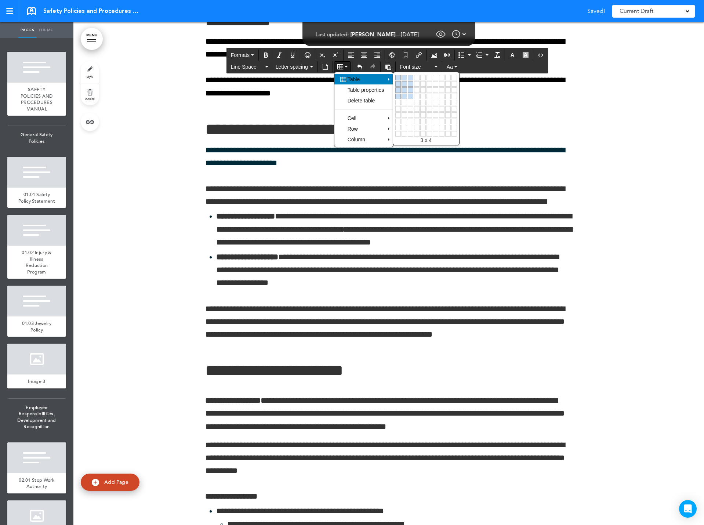
click at [411, 95] on link at bounding box center [411, 97] width 6 height 6
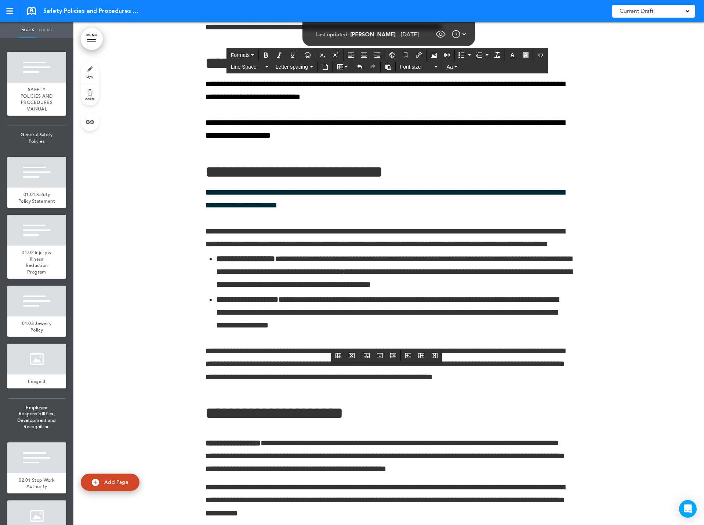
drag, startPoint x: 205, startPoint y: 370, endPoint x: 542, endPoint y: 363, distance: 337.3
click at [265, 55] on icon "Bold" at bounding box center [266, 55] width 6 height 6
click at [363, 55] on icon "Align center" at bounding box center [364, 55] width 6 height 6
click at [513, 55] on icon "button" at bounding box center [512, 55] width 6 height 6
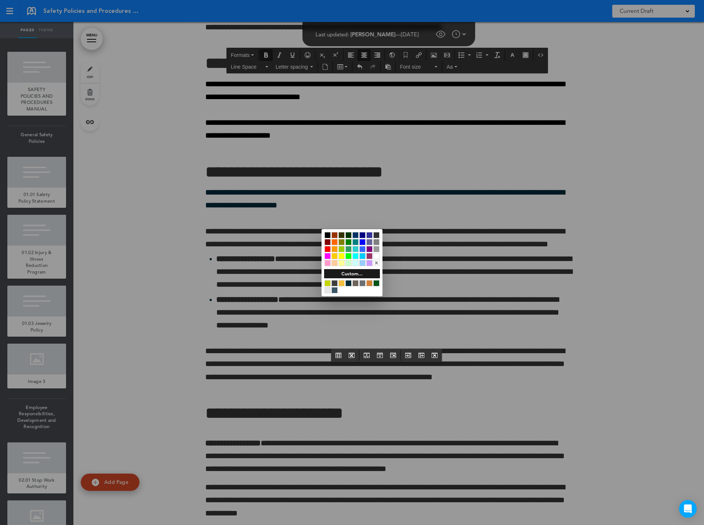
click at [376, 255] on div at bounding box center [376, 256] width 6 height 6
click at [503, 201] on div at bounding box center [352, 262] width 704 height 525
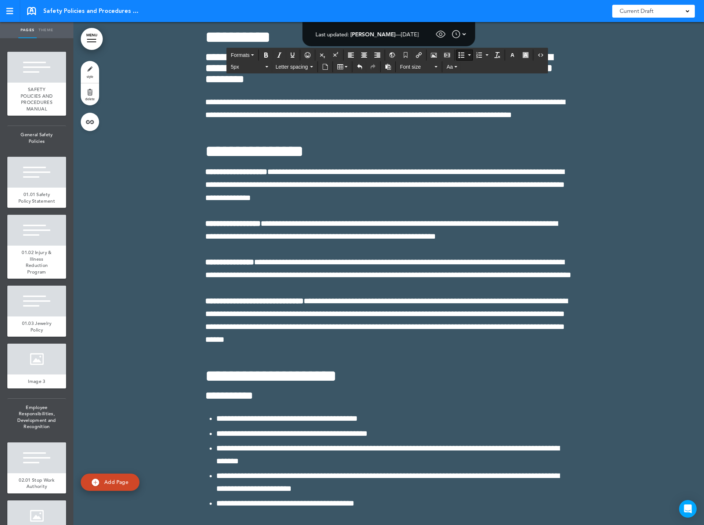
scroll to position [19303, 0]
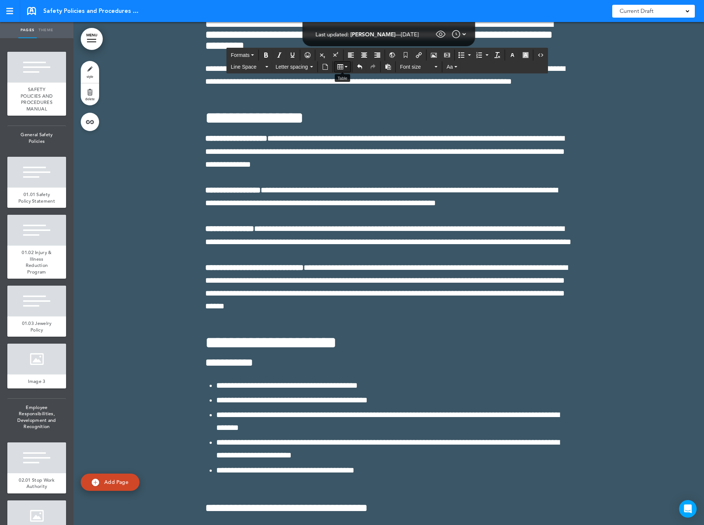
click at [341, 65] on icon "Table" at bounding box center [340, 67] width 6 height 6
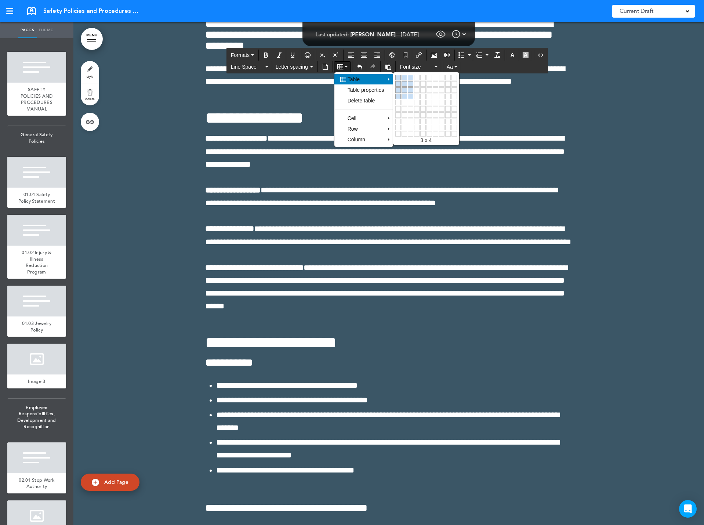
click at [411, 95] on link at bounding box center [411, 97] width 6 height 6
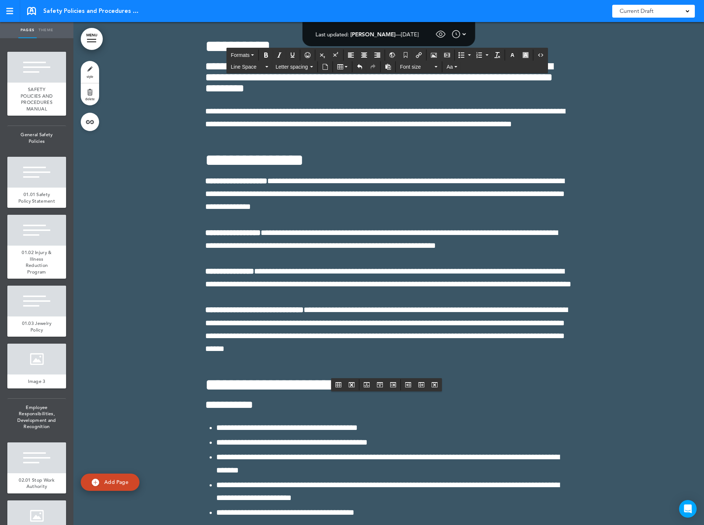
drag, startPoint x: 206, startPoint y: 399, endPoint x: 535, endPoint y: 399, distance: 329.5
click at [266, 53] on icon "Bold" at bounding box center [266, 55] width 6 height 6
click at [362, 56] on icon "Align center" at bounding box center [364, 55] width 6 height 6
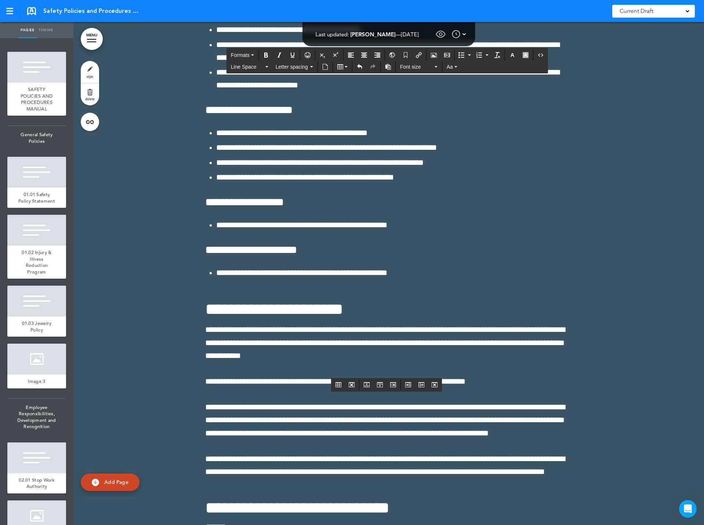
scroll to position [19927, 0]
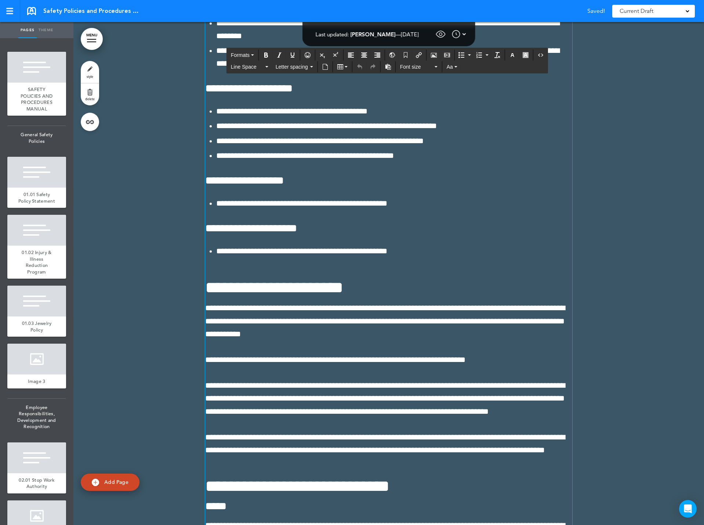
drag, startPoint x: 206, startPoint y: 187, endPoint x: 520, endPoint y: 212, distance: 315.5
click at [242, 52] on span "Formats" at bounding box center [240, 55] width 19 height 6
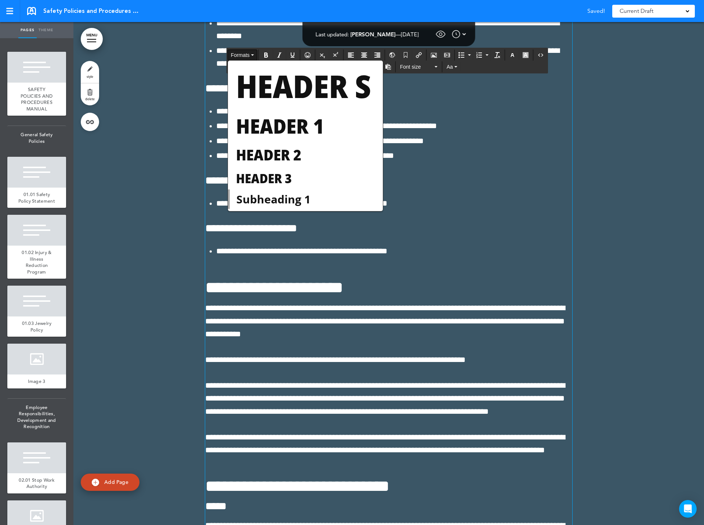
click at [289, 203] on span "Subheading 1" at bounding box center [274, 199] width 76 height 15
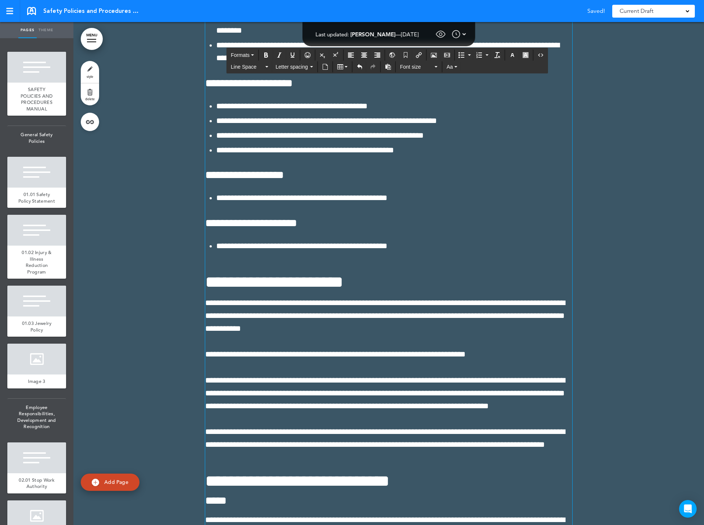
drag, startPoint x: 202, startPoint y: 185, endPoint x: 485, endPoint y: 195, distance: 282.7
click at [513, 55] on icon "button" at bounding box center [512, 55] width 6 height 6
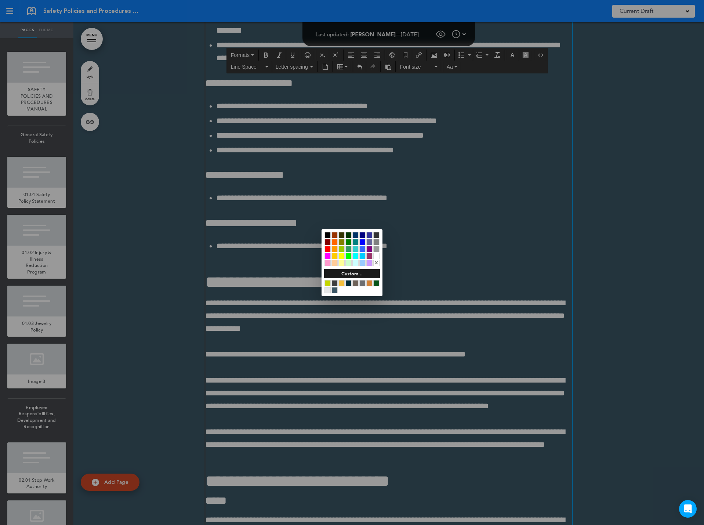
click at [375, 256] on div at bounding box center [376, 256] width 6 height 6
click at [264, 244] on div at bounding box center [352, 262] width 704 height 525
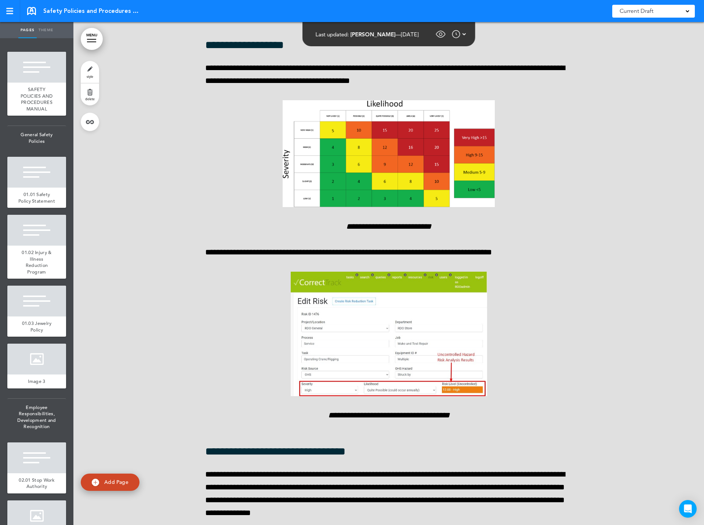
scroll to position [23376, 0]
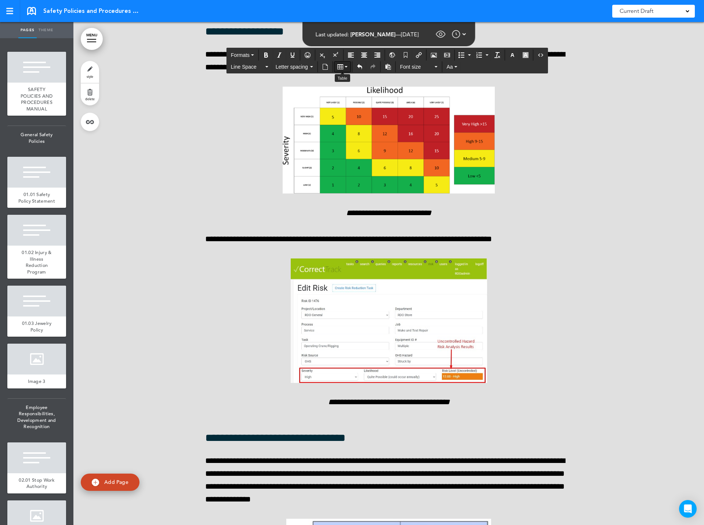
click at [341, 66] on icon "Table" at bounding box center [340, 67] width 6 height 6
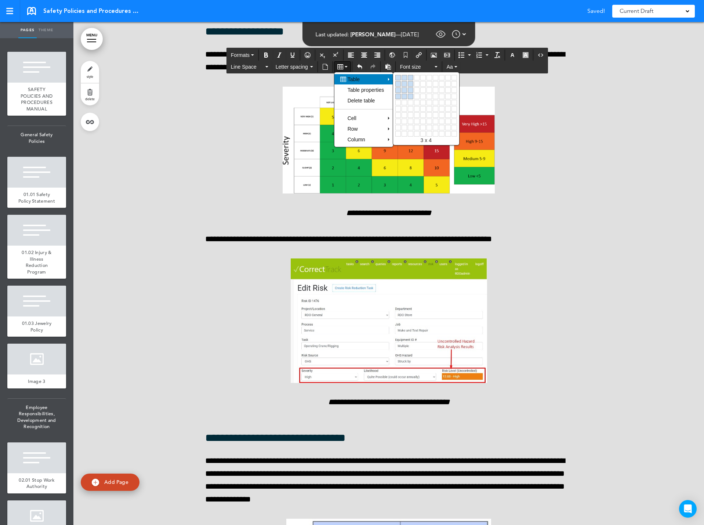
click at [411, 95] on link at bounding box center [411, 97] width 6 height 6
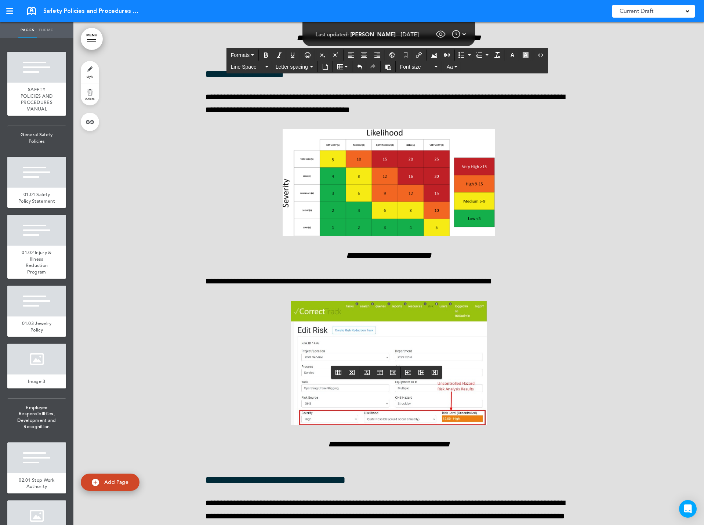
drag, startPoint x: 207, startPoint y: 387, endPoint x: 561, endPoint y: 390, distance: 354.1
click at [265, 52] on button "Bold" at bounding box center [266, 55] width 12 height 10
click at [364, 57] on icon "Align center" at bounding box center [364, 55] width 6 height 6
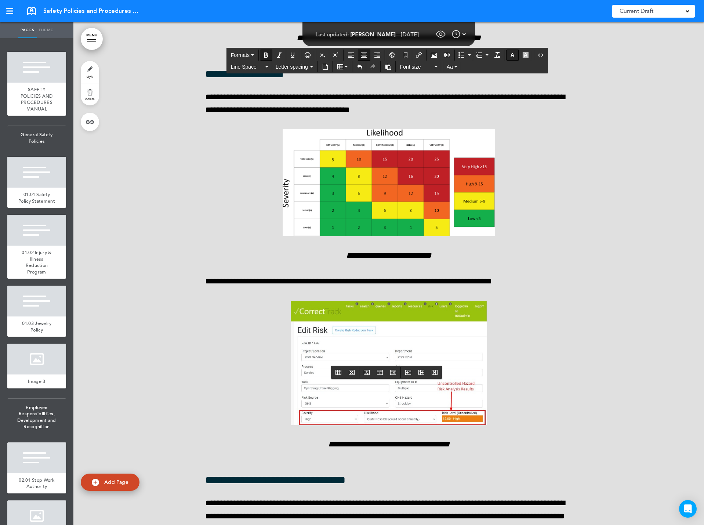
click at [513, 57] on icon "button" at bounding box center [512, 55] width 6 height 6
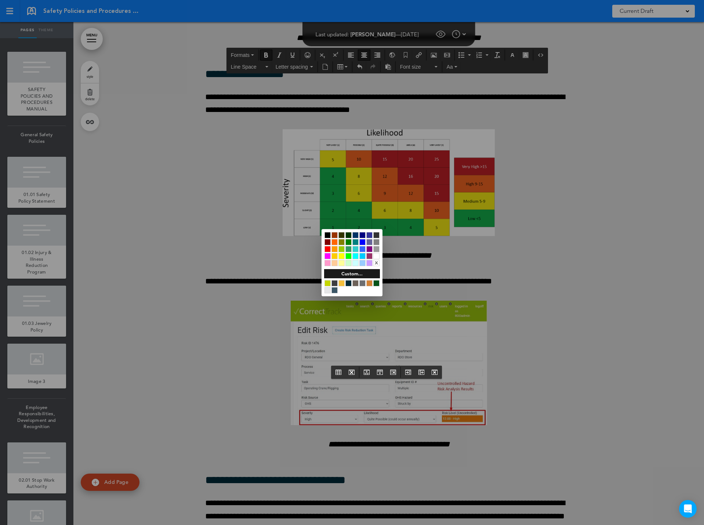
click at [376, 254] on div at bounding box center [376, 256] width 6 height 6
click at [298, 407] on div at bounding box center [352, 262] width 704 height 525
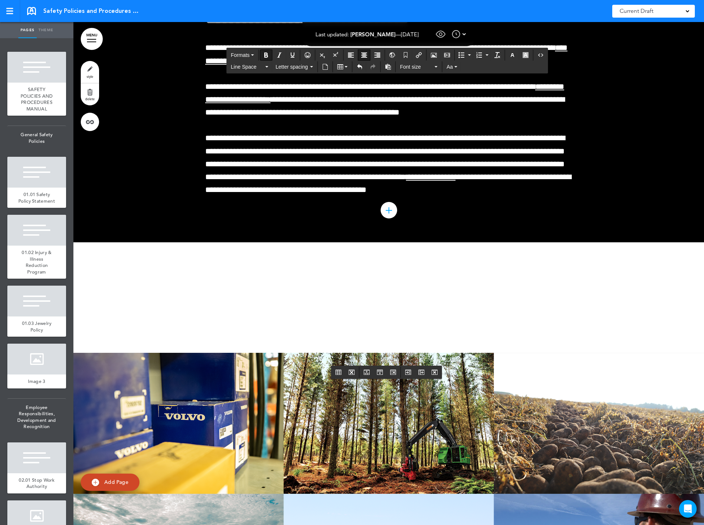
scroll to position [25211, 0]
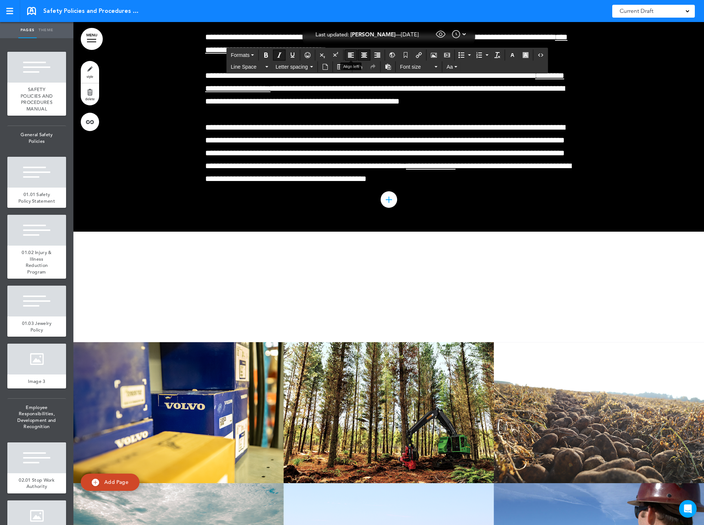
click at [352, 53] on icon "Align left" at bounding box center [351, 55] width 6 height 6
click at [342, 62] on button "Table" at bounding box center [342, 67] width 16 height 10
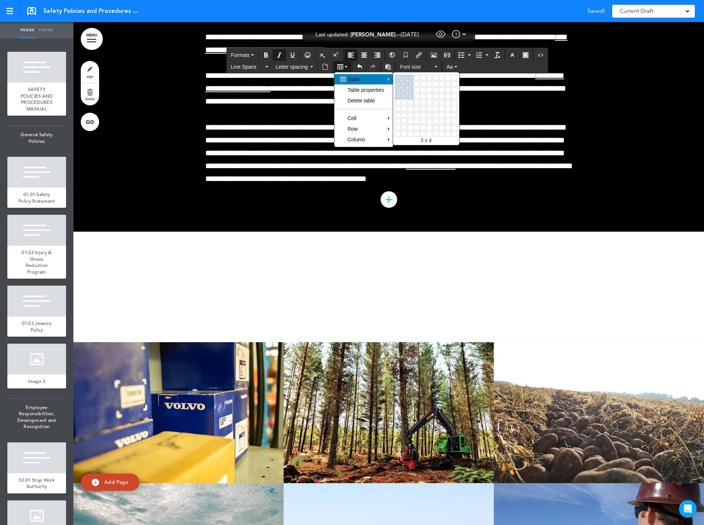
click at [412, 94] on link at bounding box center [411, 97] width 6 height 6
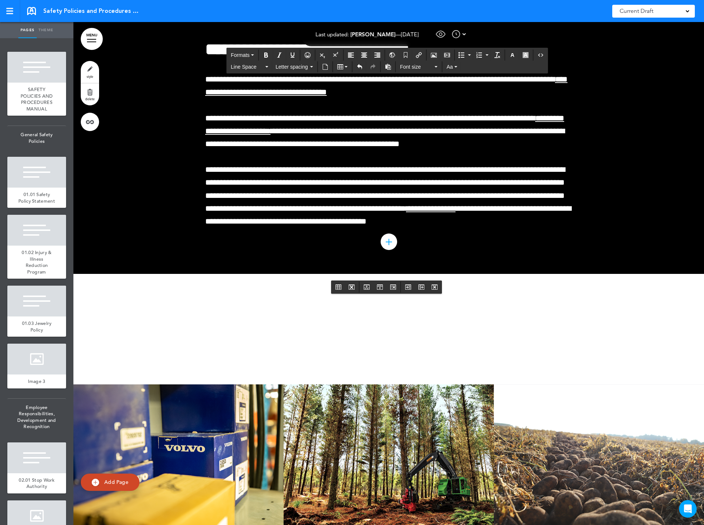
drag, startPoint x: 204, startPoint y: 302, endPoint x: 535, endPoint y: 297, distance: 331.1
click at [267, 52] on icon "Bold" at bounding box center [266, 55] width 6 height 6
click at [363, 52] on icon "Align center" at bounding box center [364, 55] width 6 height 6
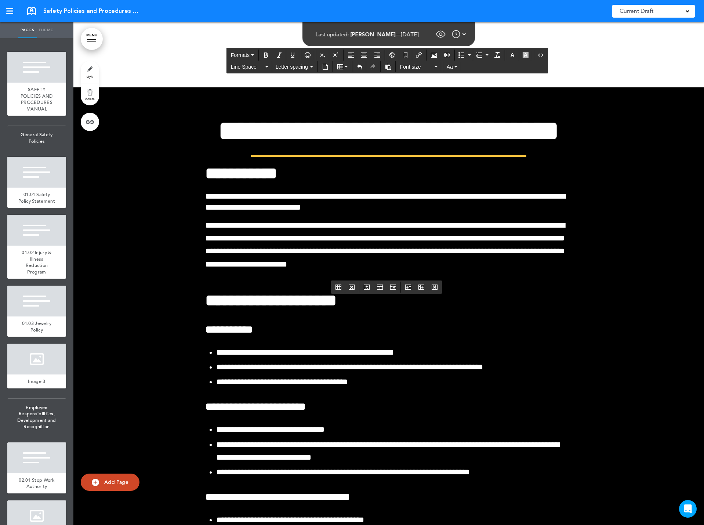
scroll to position [26092, 0]
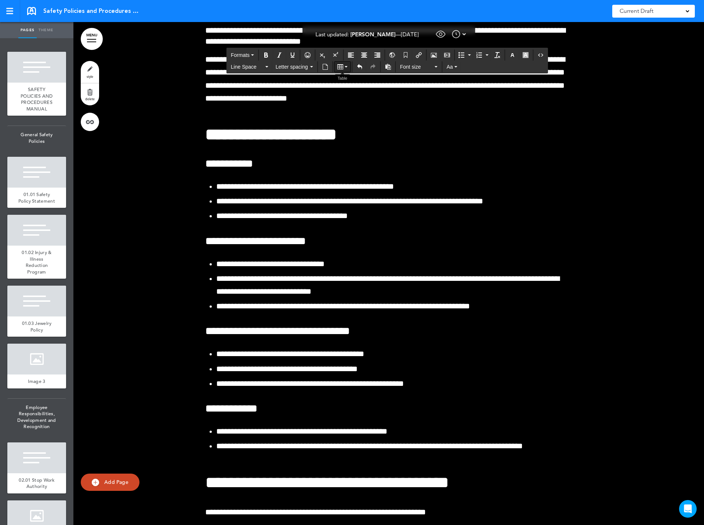
click at [339, 66] on icon "Table" at bounding box center [340, 67] width 6 height 6
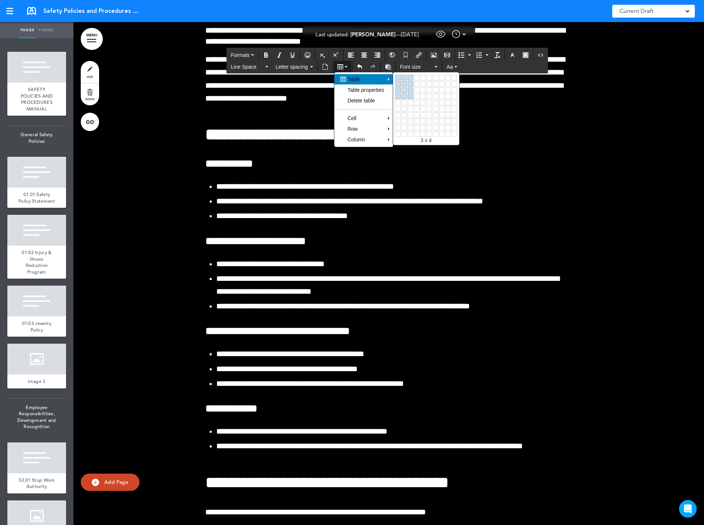
click at [412, 94] on link at bounding box center [411, 97] width 6 height 6
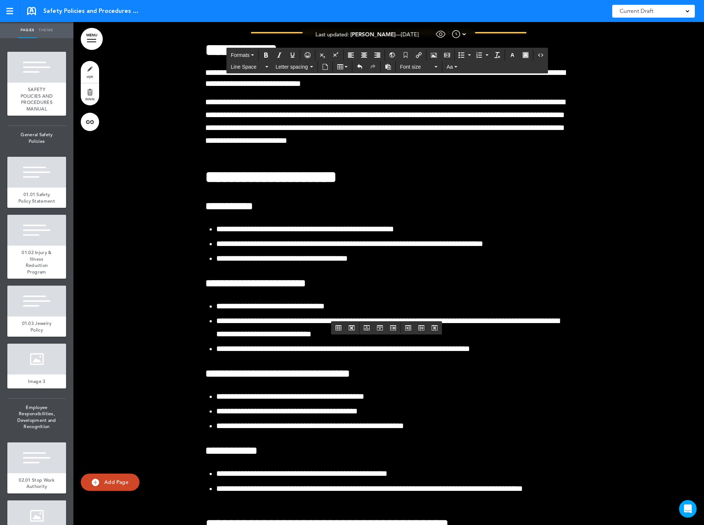
drag, startPoint x: 205, startPoint y: 341, endPoint x: 534, endPoint y: 343, distance: 329.2
click at [265, 57] on icon "Bold" at bounding box center [266, 55] width 6 height 6
click at [364, 54] on icon "Align center" at bounding box center [364, 55] width 6 height 6
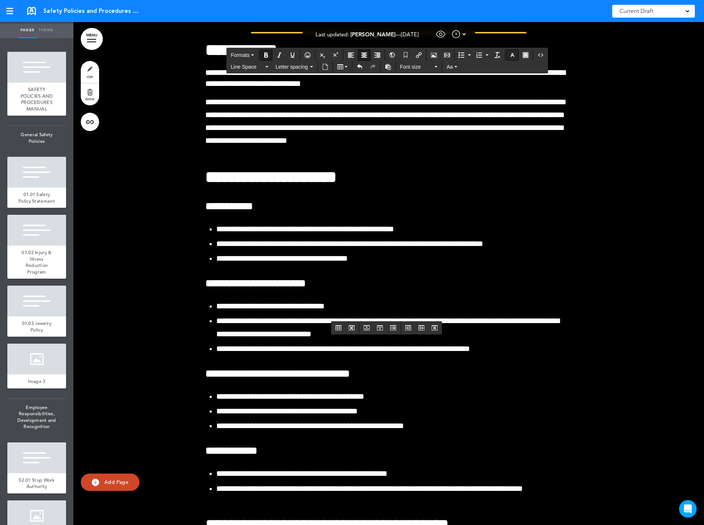
click at [514, 53] on icon "button" at bounding box center [512, 55] width 6 height 6
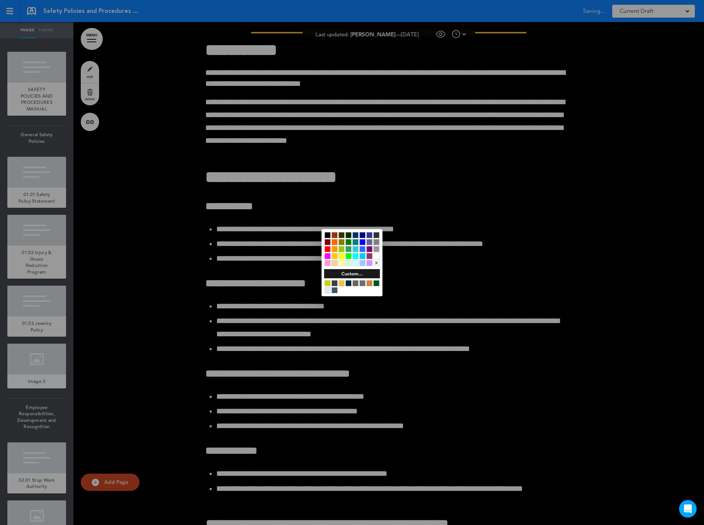
click at [377, 255] on div at bounding box center [376, 256] width 6 height 6
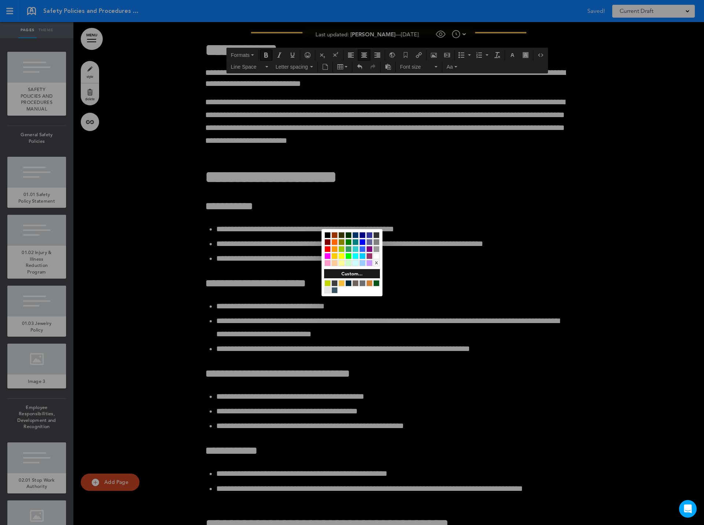
click at [252, 366] on div at bounding box center [352, 262] width 704 height 525
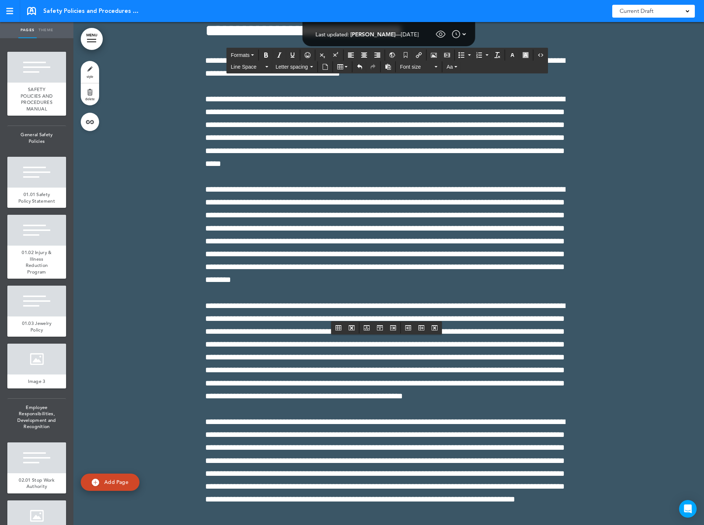
scroll to position [28404, 0]
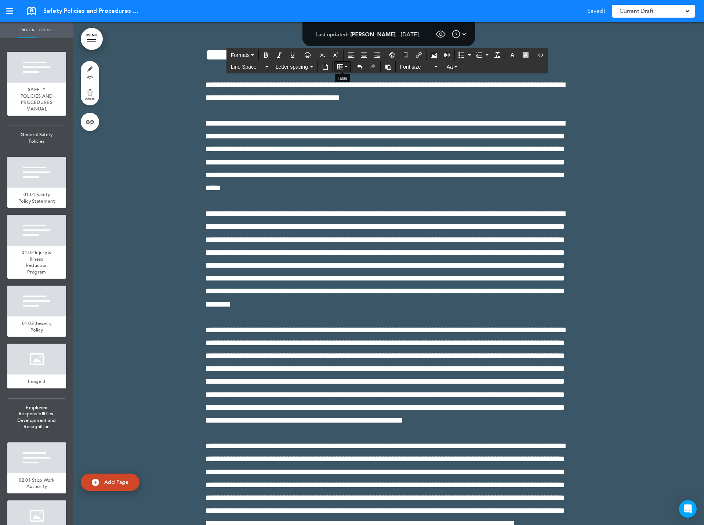
click at [340, 67] on icon "Table" at bounding box center [340, 67] width 6 height 6
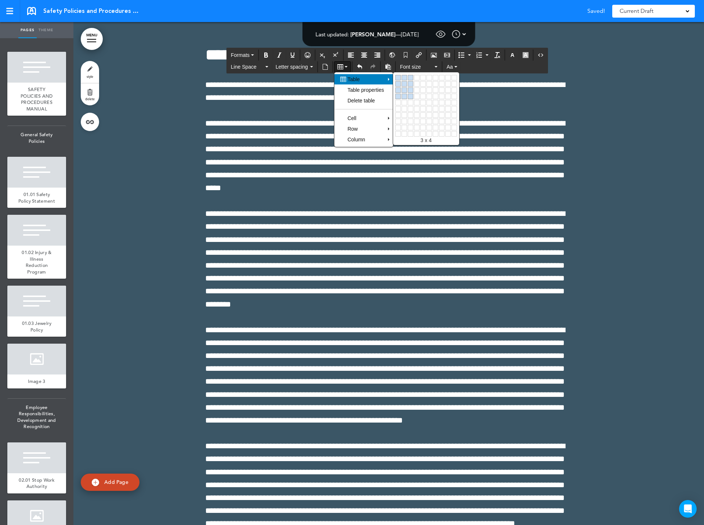
click at [412, 97] on link at bounding box center [411, 97] width 6 height 6
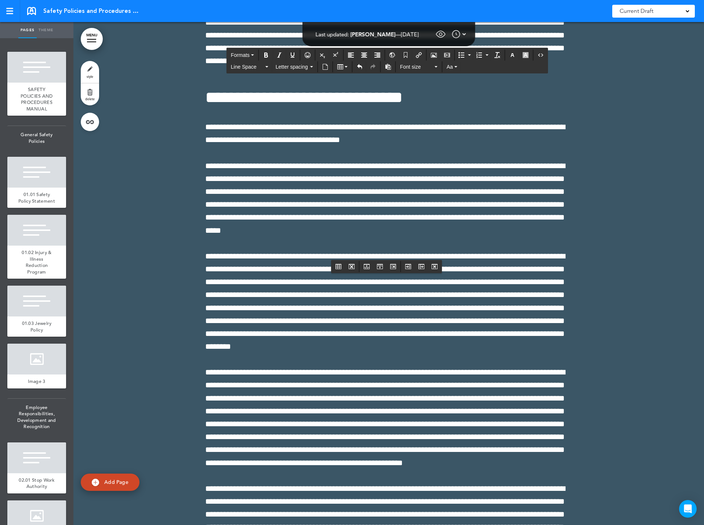
drag, startPoint x: 204, startPoint y: 279, endPoint x: 545, endPoint y: 277, distance: 340.9
click at [266, 54] on icon "Bold" at bounding box center [266, 55] width 6 height 6
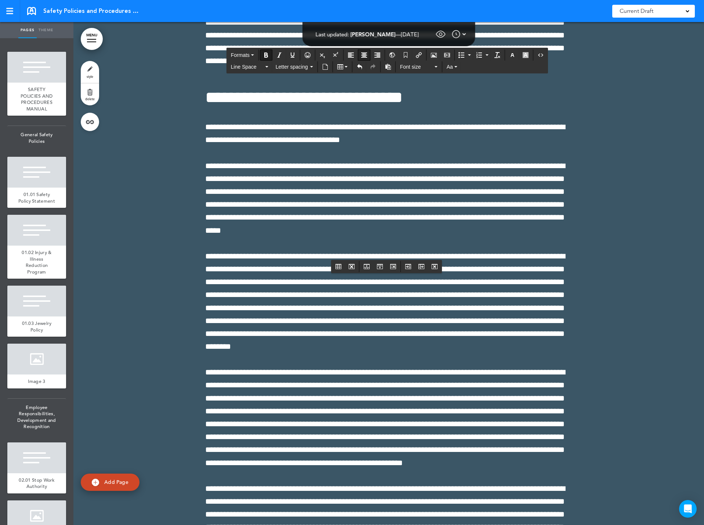
click at [363, 55] on icon "Align center" at bounding box center [364, 55] width 6 height 6
click at [513, 55] on icon "button" at bounding box center [512, 55] width 6 height 6
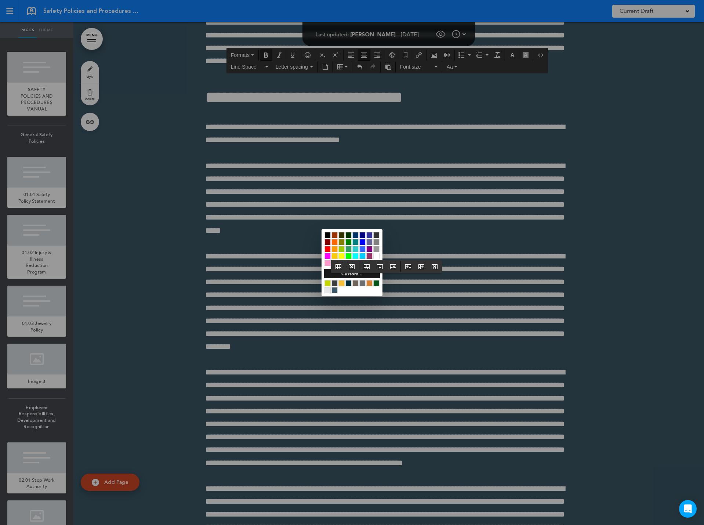
click at [377, 257] on div at bounding box center [376, 256] width 6 height 6
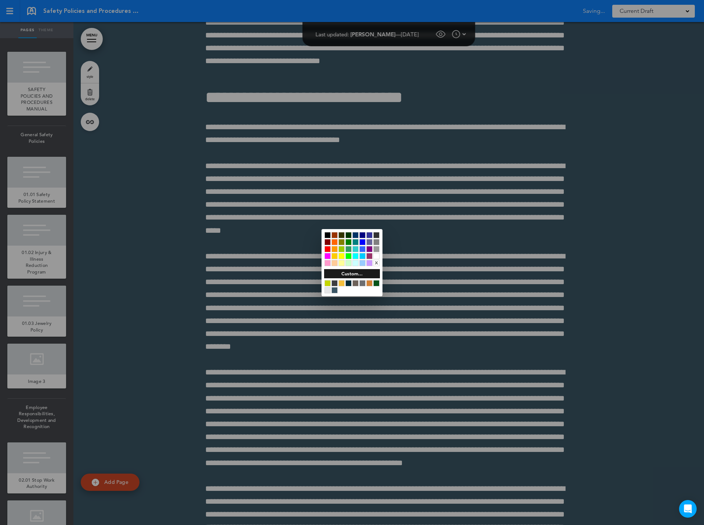
click at [270, 311] on div at bounding box center [352, 262] width 704 height 525
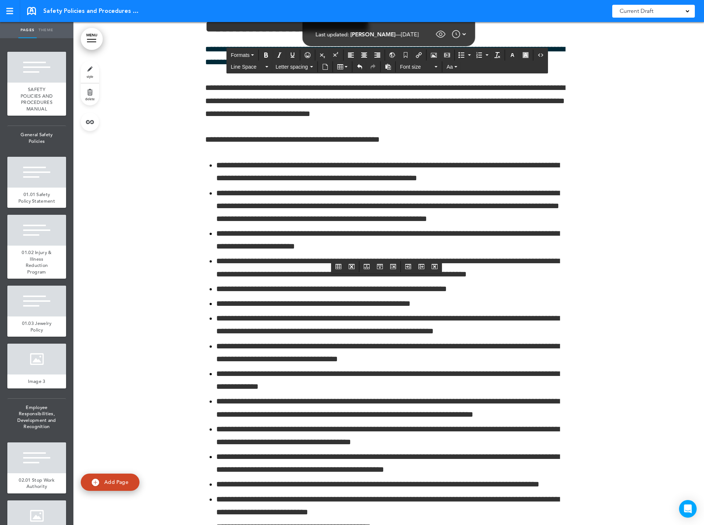
scroll to position [31523, 0]
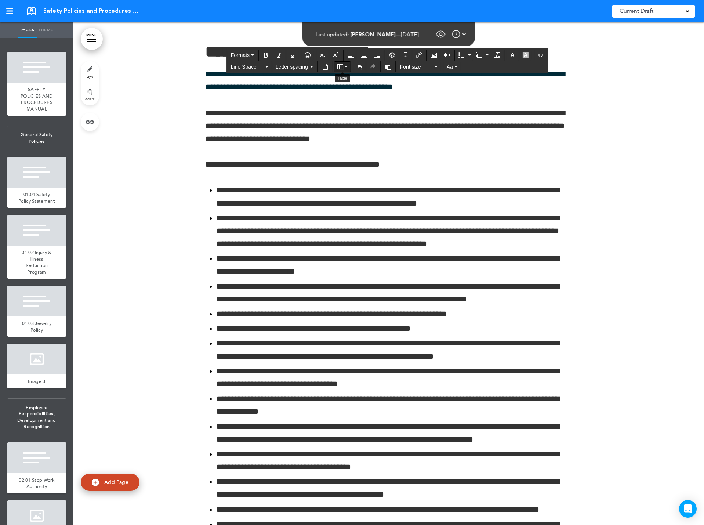
click at [340, 66] on icon "Table" at bounding box center [340, 67] width 6 height 6
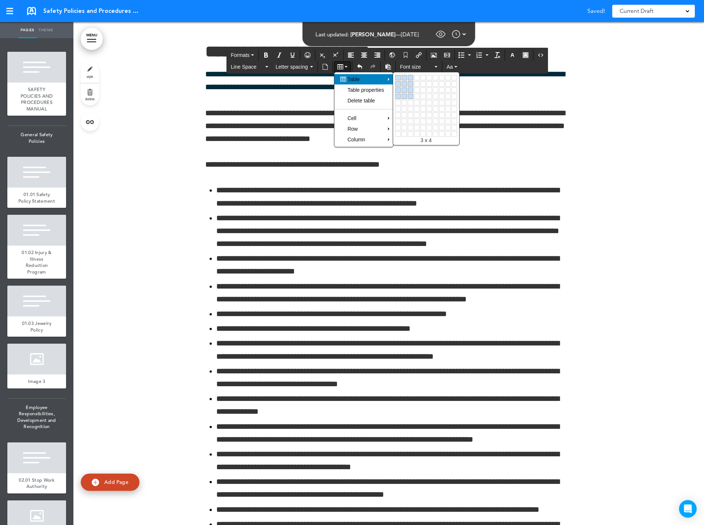
click at [411, 95] on link at bounding box center [411, 97] width 6 height 6
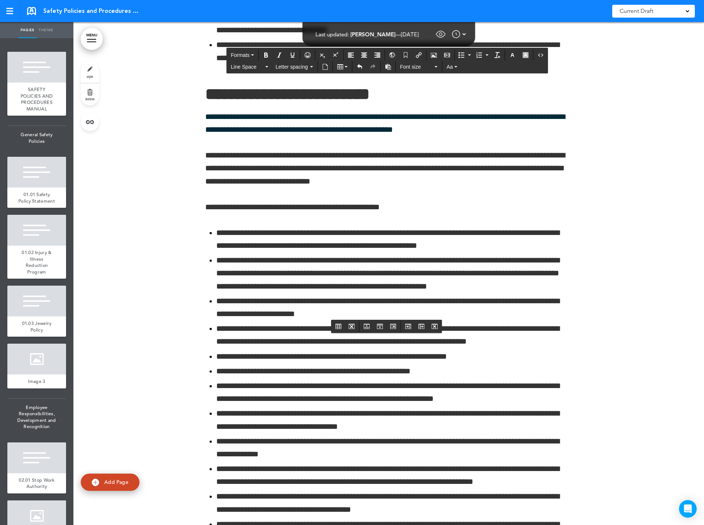
drag, startPoint x: 204, startPoint y: 340, endPoint x: 537, endPoint y: 342, distance: 332.9
click at [264, 53] on icon "Bold" at bounding box center [266, 55] width 6 height 6
click at [364, 55] on icon "Align center" at bounding box center [364, 55] width 6 height 6
click at [513, 54] on icon "button" at bounding box center [512, 55] width 6 height 6
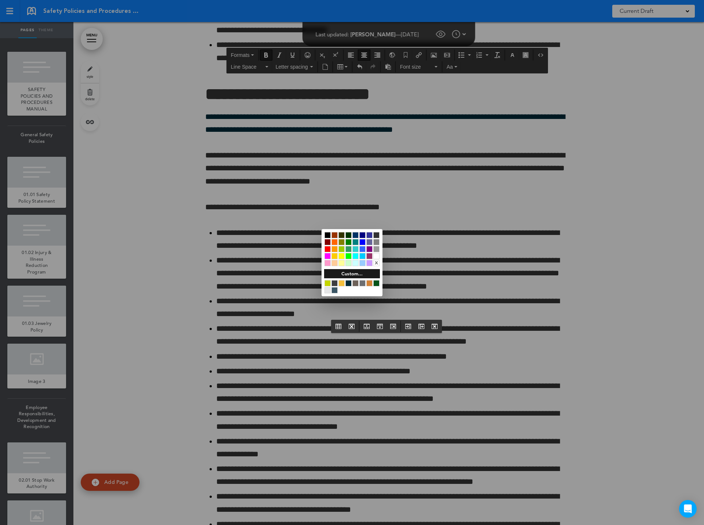
click at [377, 254] on div at bounding box center [376, 256] width 6 height 6
click at [326, 358] on div at bounding box center [352, 262] width 704 height 525
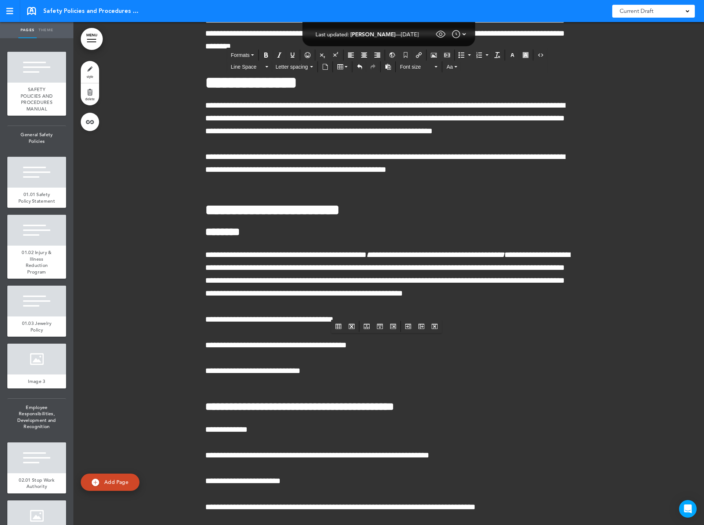
scroll to position [34679, 0]
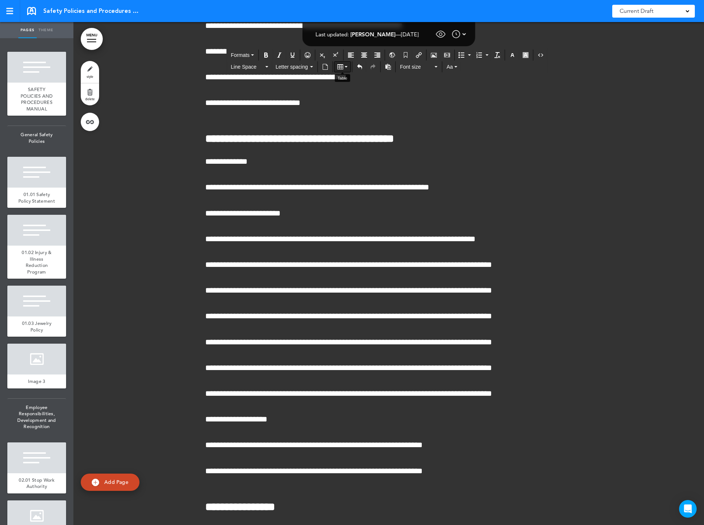
click at [342, 67] on icon "Table" at bounding box center [340, 67] width 6 height 6
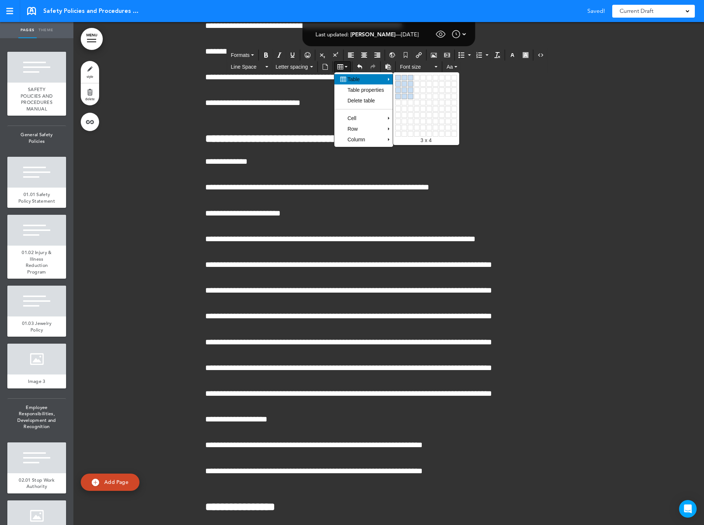
click at [410, 95] on link at bounding box center [411, 97] width 6 height 6
